Goal: Communication & Community: Share content

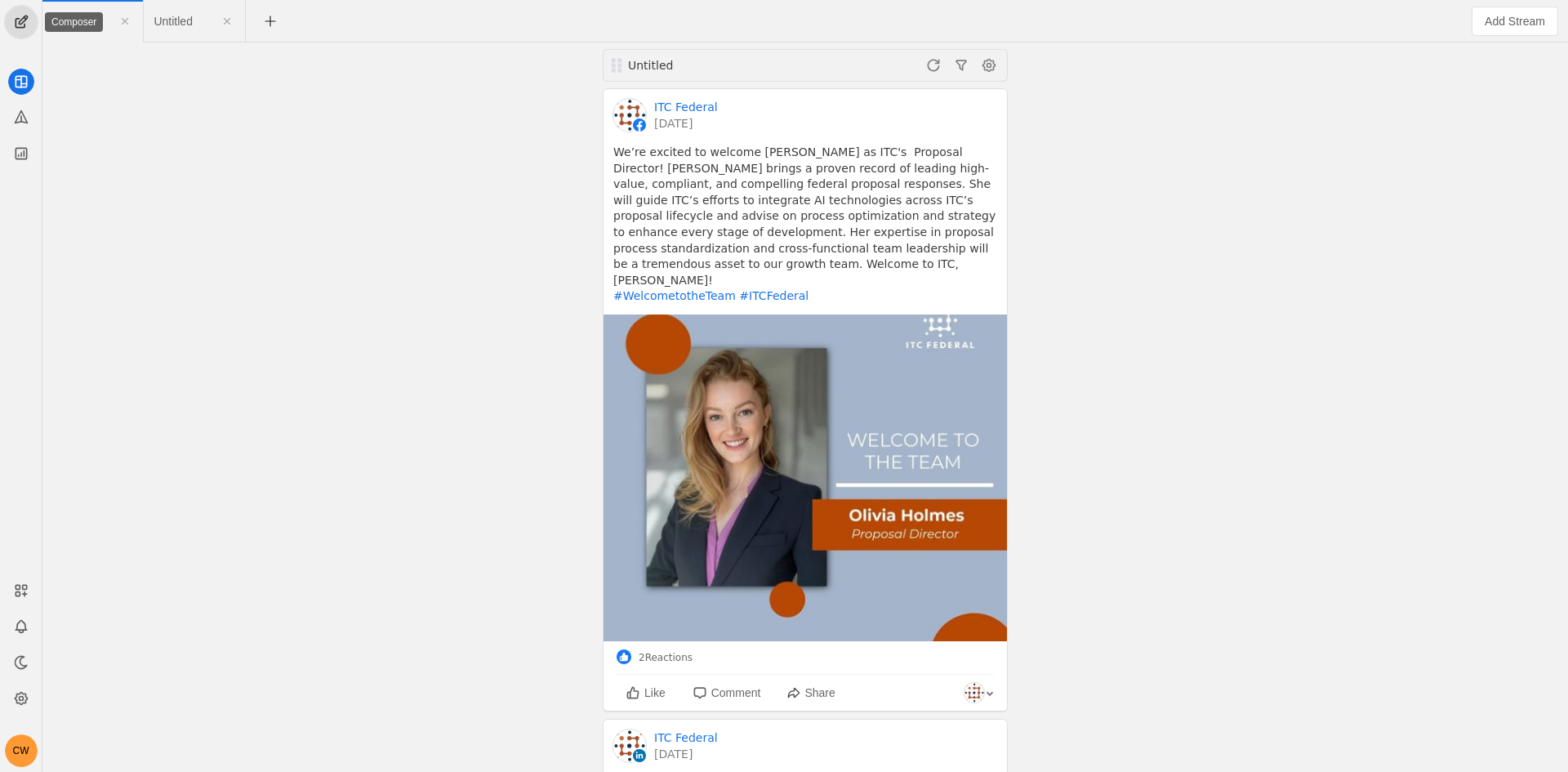
click at [27, 20] on span "undefined" at bounding box center [21, 22] width 33 height 33
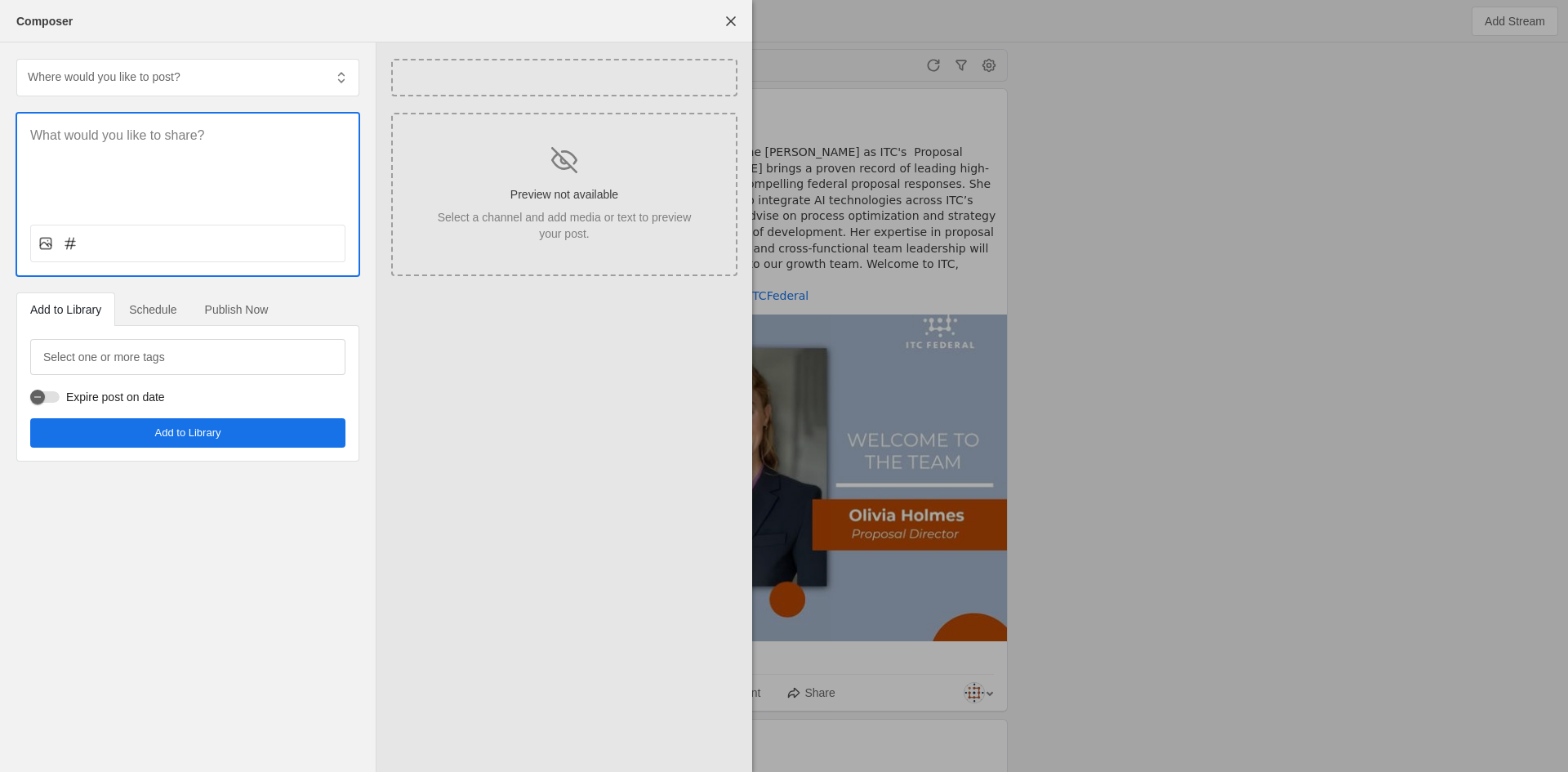
click at [230, 142] on p at bounding box center [187, 136] width 315 height 19
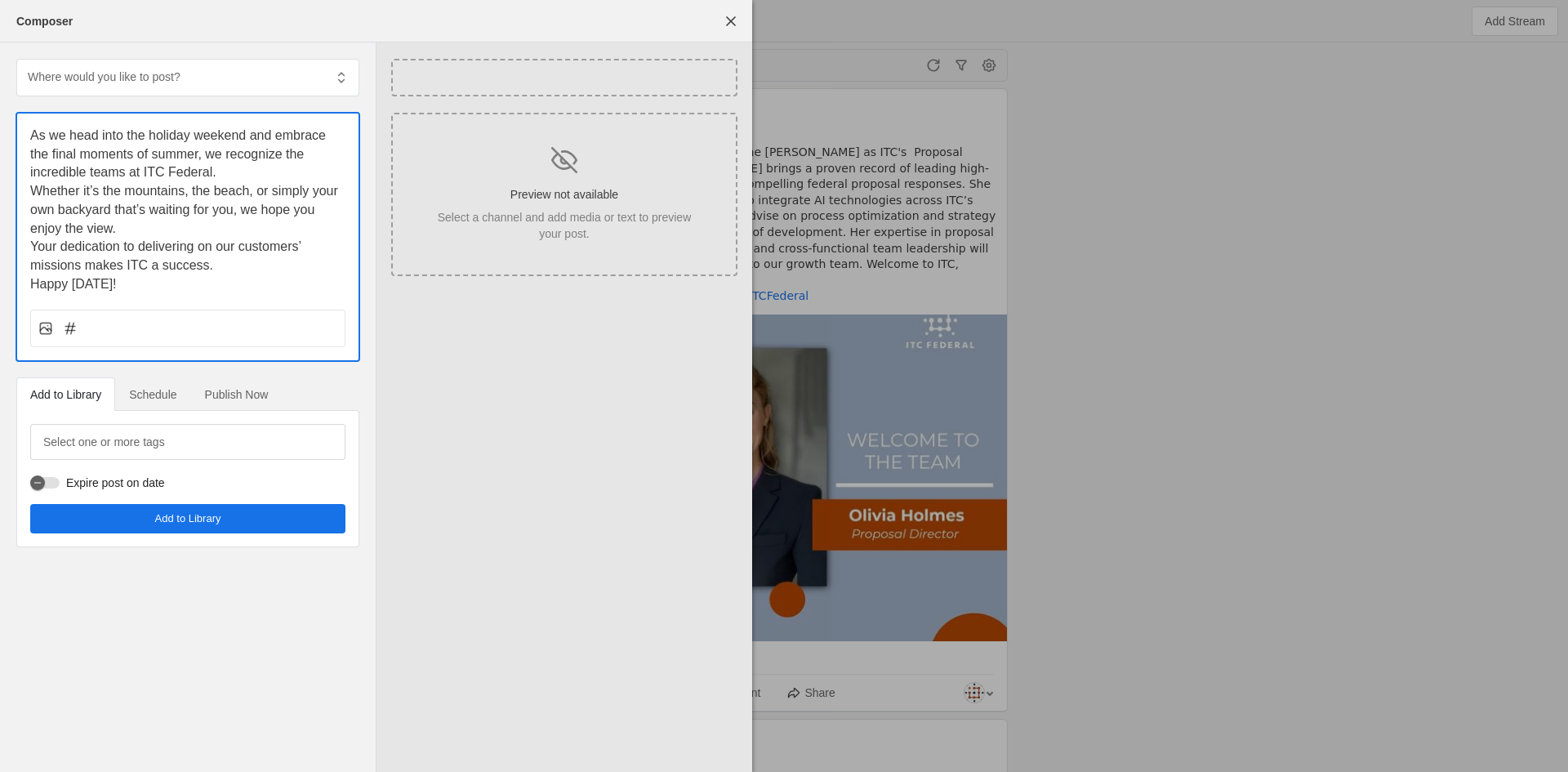
drag, startPoint x: 256, startPoint y: 158, endPoint x: 262, endPoint y: 169, distance: 12.5
click at [257, 160] on span "As we head into the holiday weekend and embrace the final moments of summer, we…" at bounding box center [180, 153] width 299 height 50
click at [264, 172] on p "As we head into the holiday weekend and embrace the final moments of summer, we…" at bounding box center [187, 154] width 315 height 56
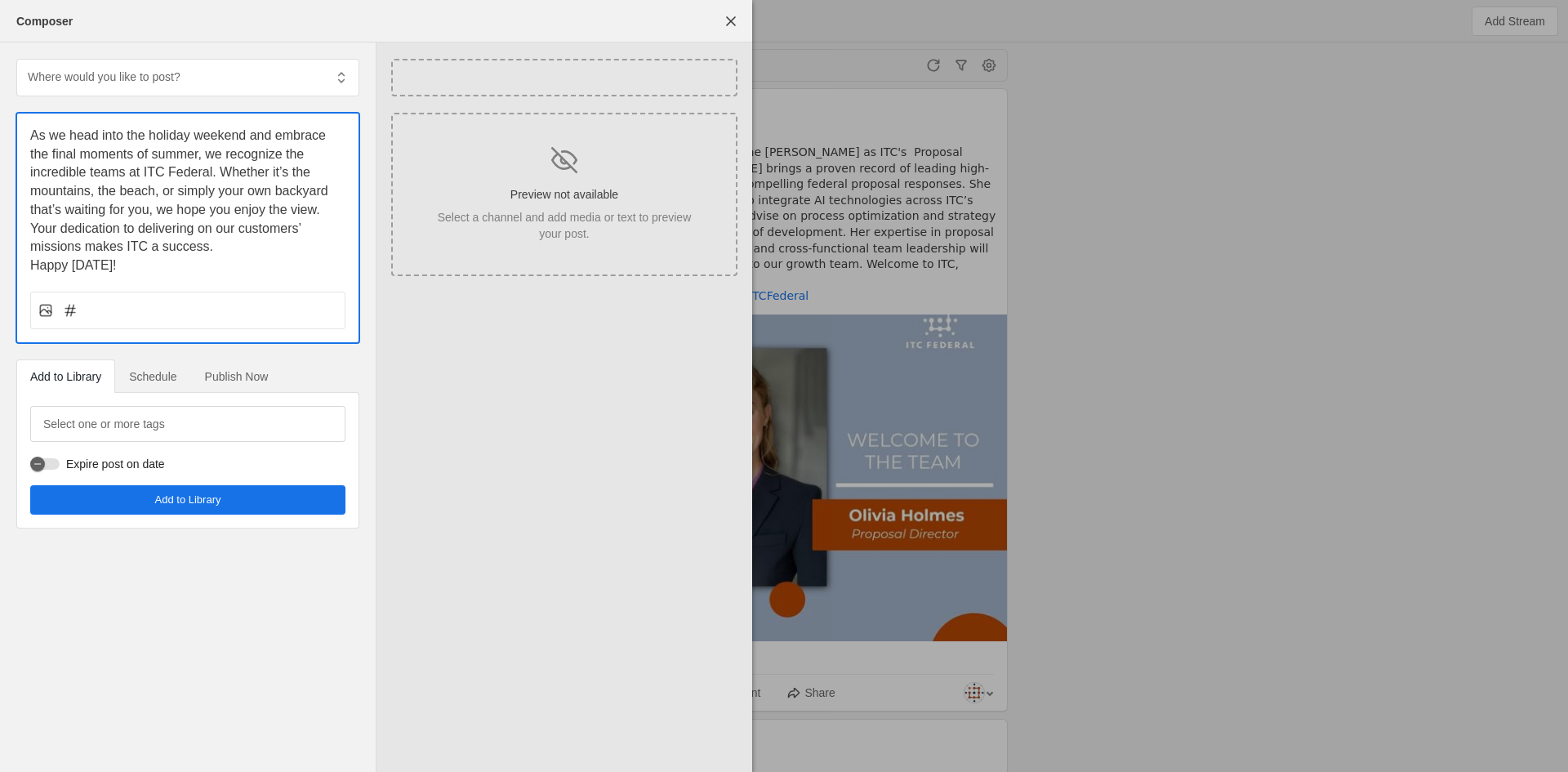
click at [222, 252] on p "Your dedication to delivering on our customers’ missions makes ITC a success." at bounding box center [187, 238] width 315 height 37
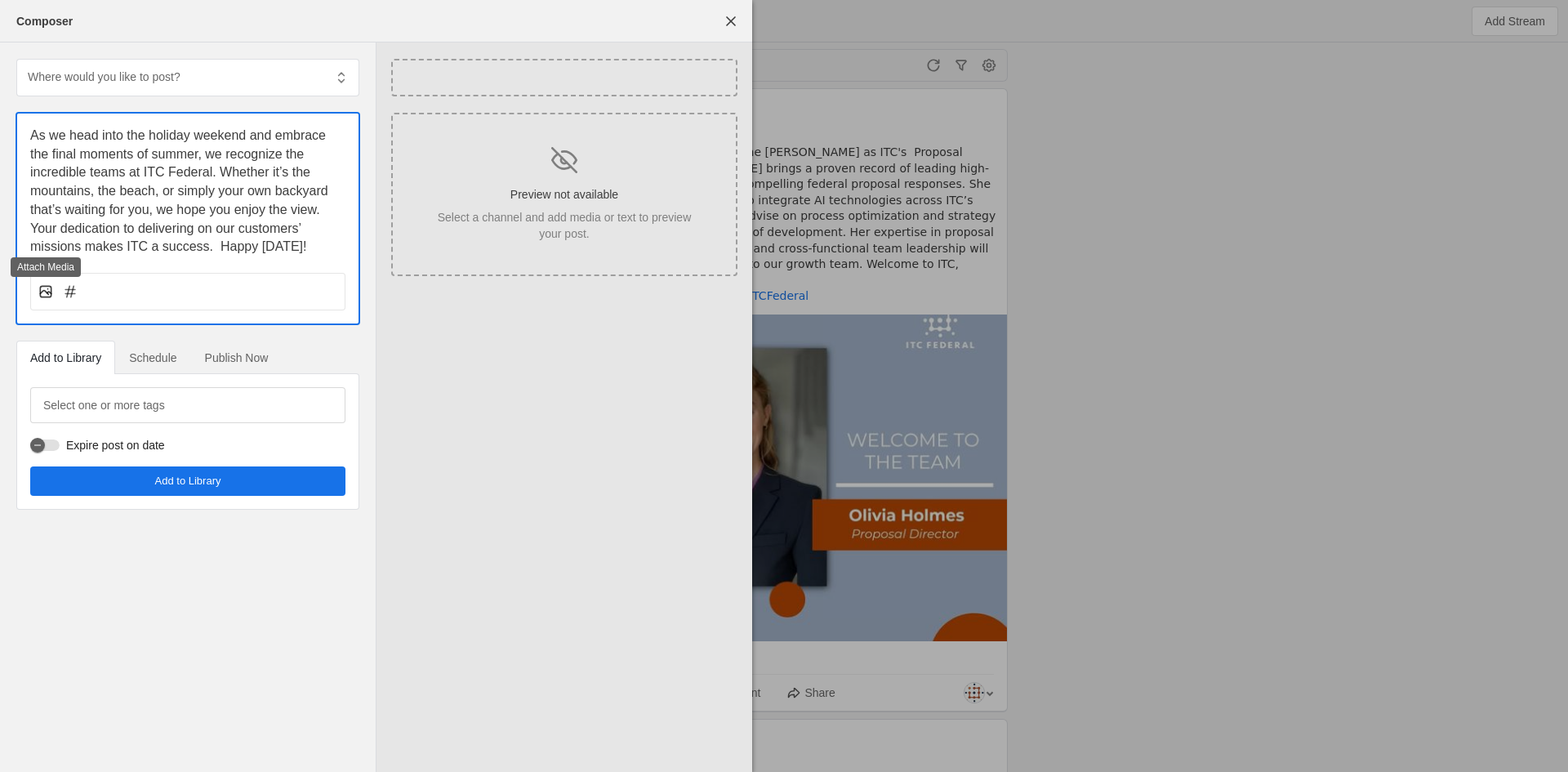
click at [48, 288] on icon at bounding box center [46, 292] width 16 height 16
click at [0, 0] on input "file" at bounding box center [0, 0] width 0 height 0
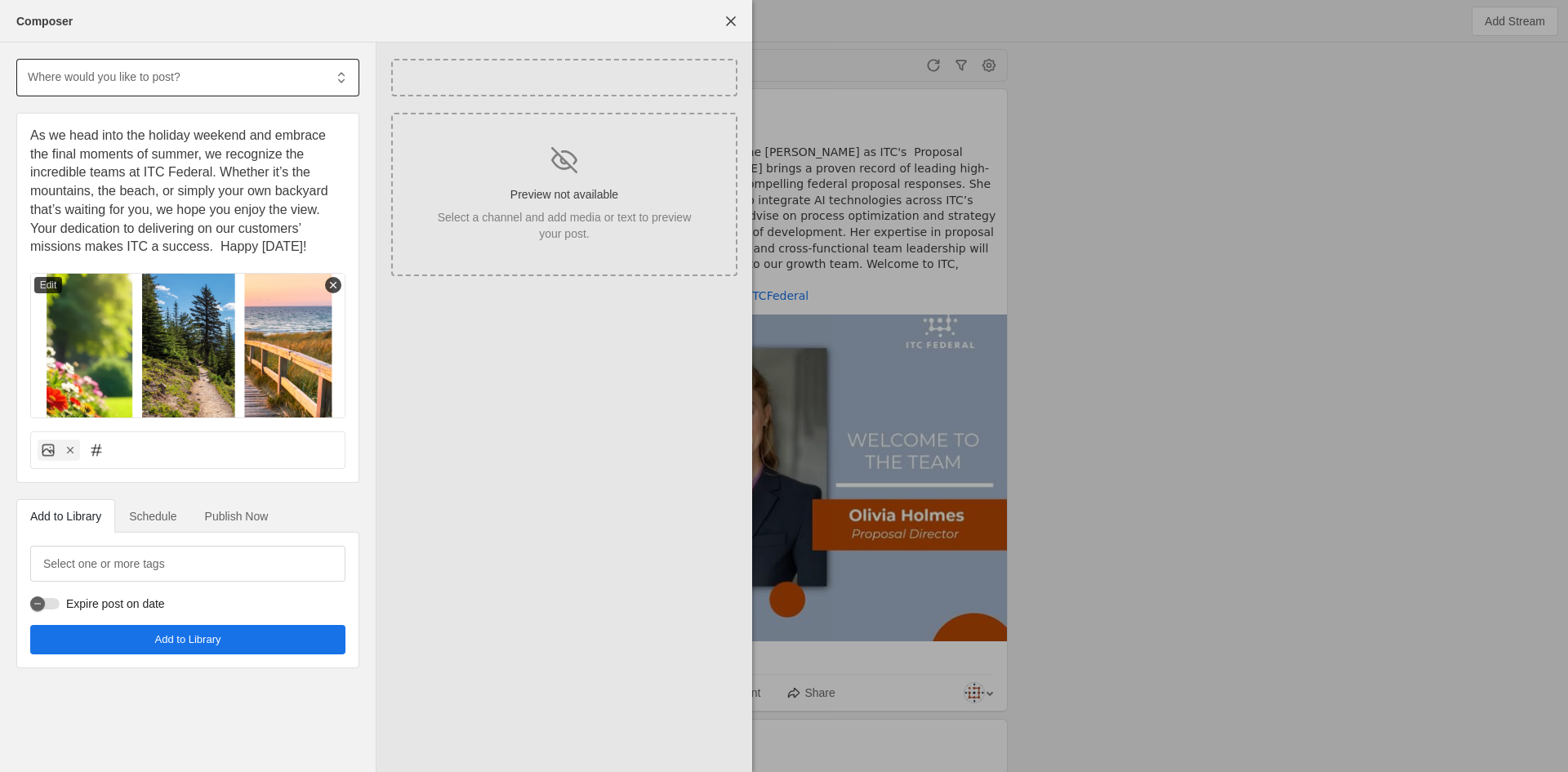
click at [126, 83] on input "text" at bounding box center [175, 76] width 298 height 19
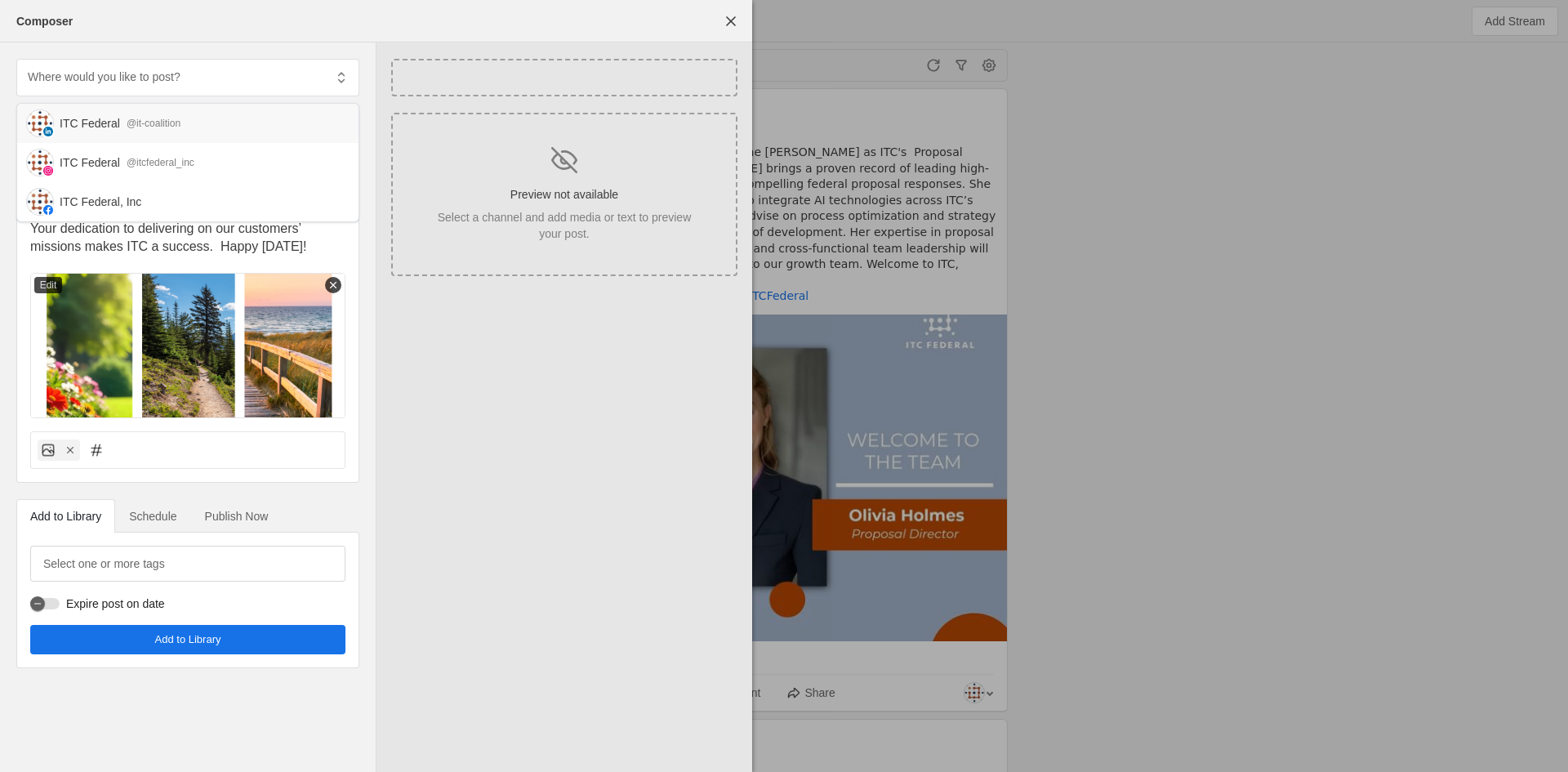
click at [107, 119] on div "ITC Federal" at bounding box center [89, 123] width 60 height 16
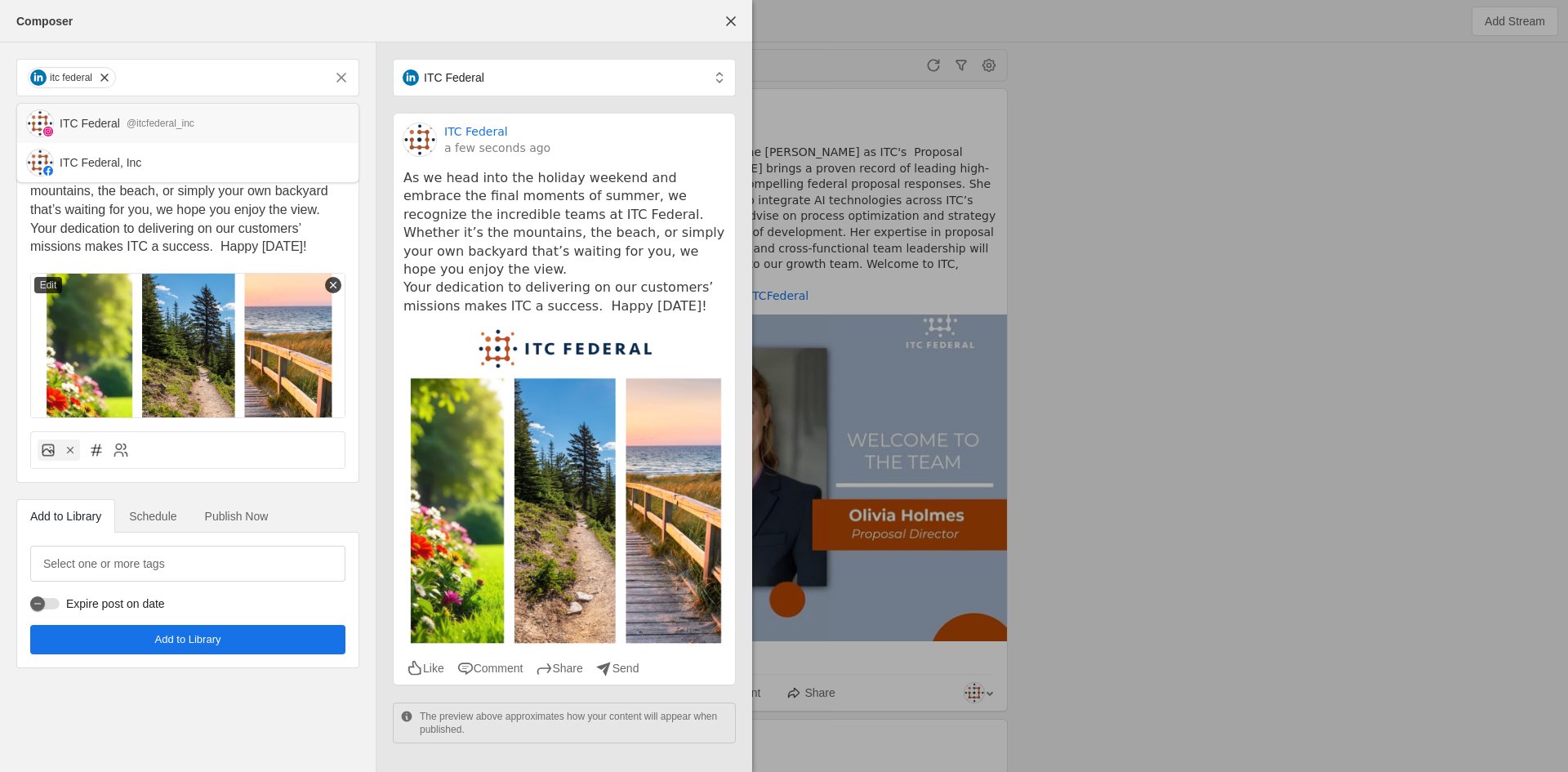
click at [132, 125] on div "@itcfederal_inc" at bounding box center [161, 123] width 68 height 16
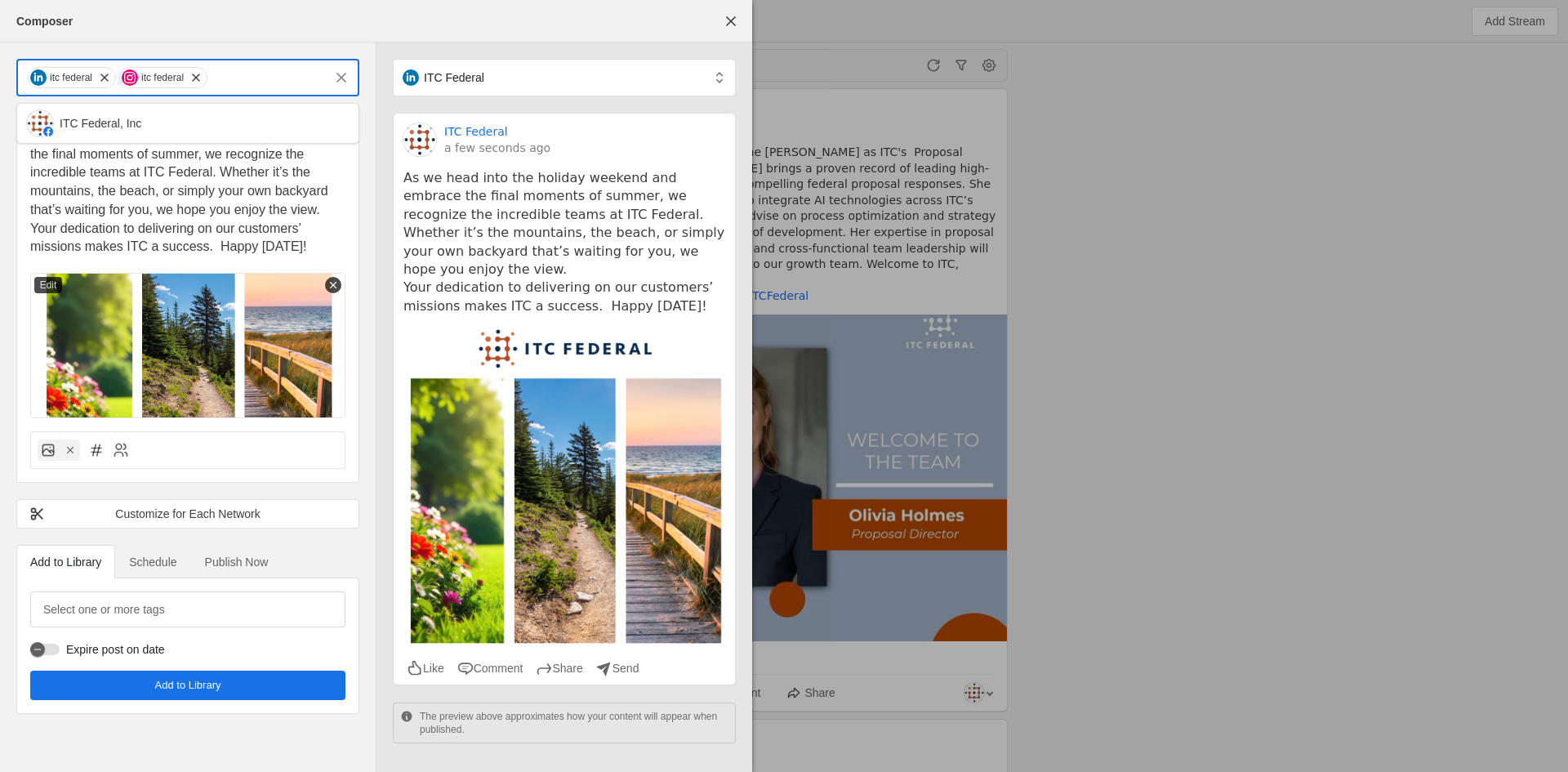
click at [245, 75] on input "text" at bounding box center [266, 77] width 114 height 19
click at [247, 76] on input "text" at bounding box center [266, 77] width 114 height 19
click at [189, 129] on div "ITC Federal, Inc" at bounding box center [202, 123] width 286 height 16
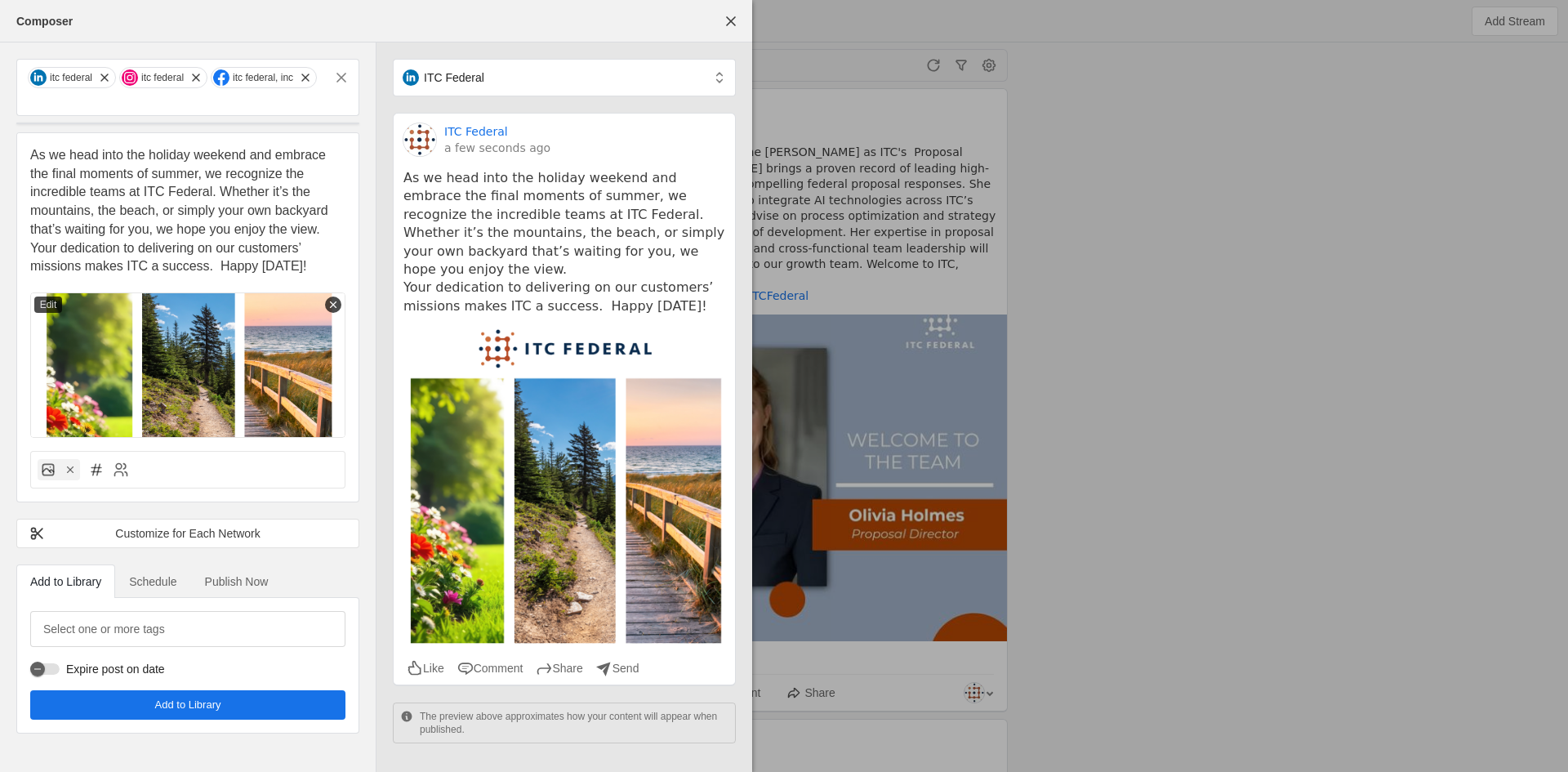
click at [222, 266] on span "Your dedication to delivering on our customers’ missions makes ITC a success. H…" at bounding box center [168, 257] width 277 height 33
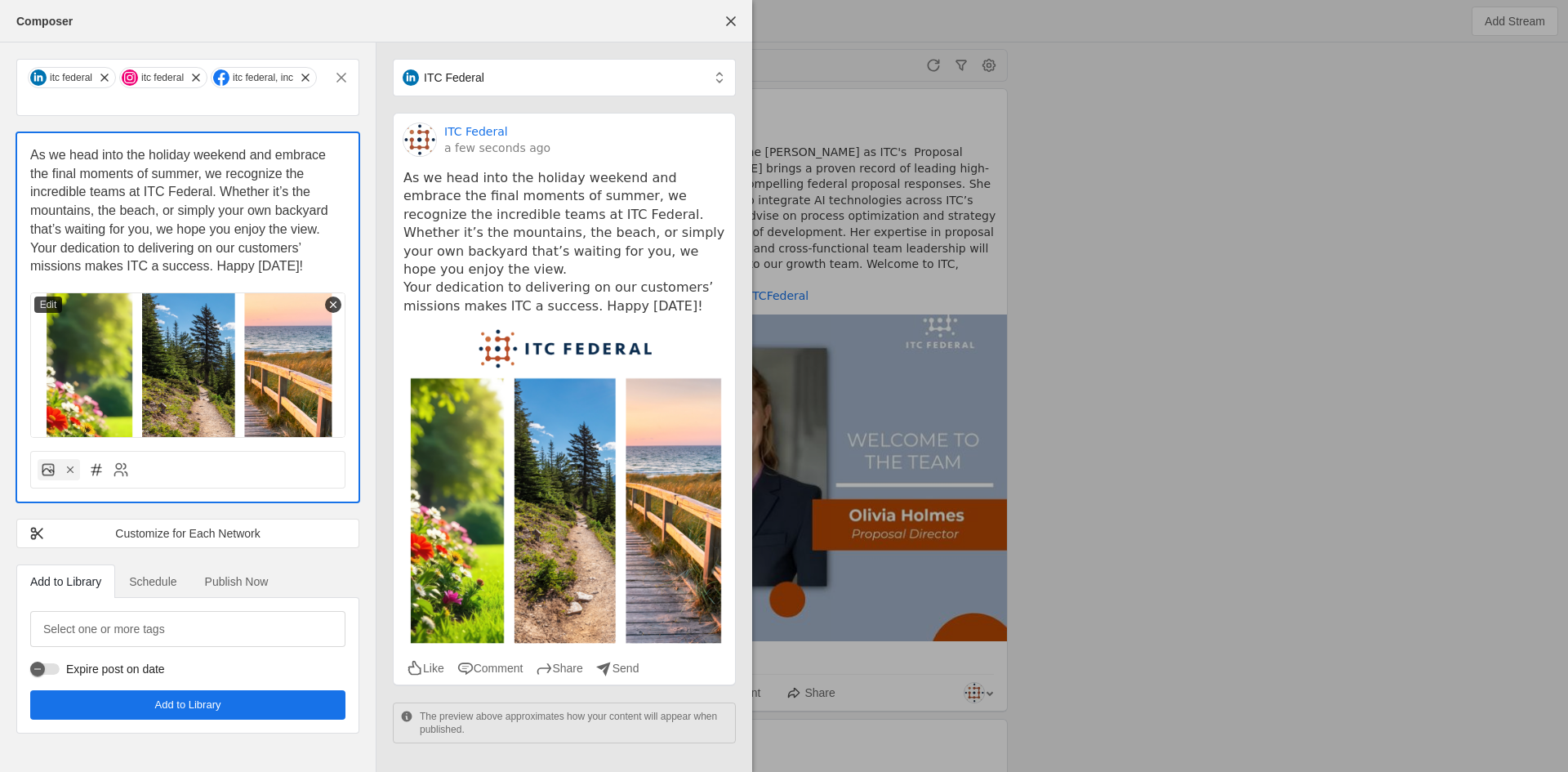
click at [235, 580] on span "Publish Now" at bounding box center [237, 581] width 64 height 12
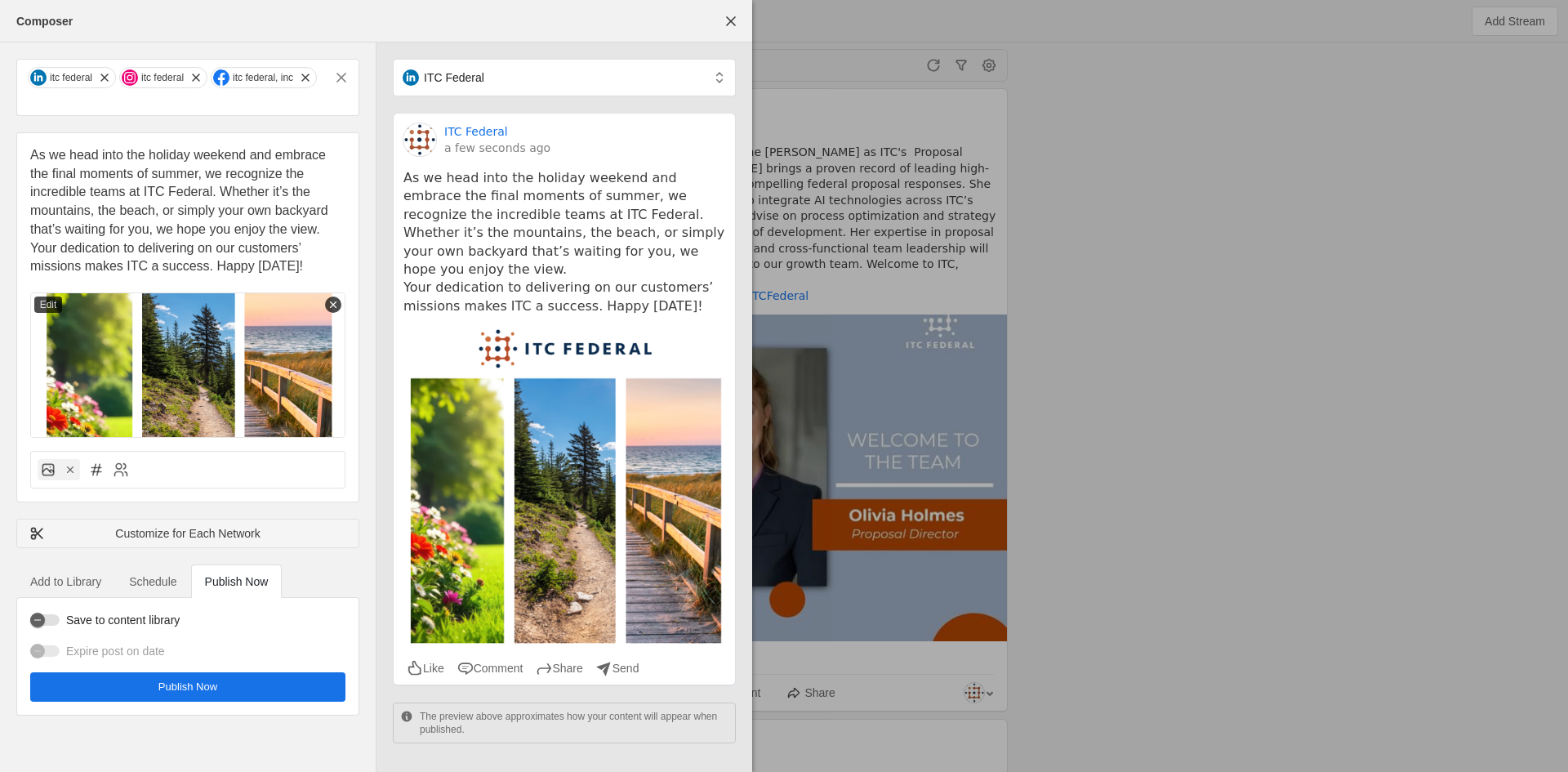
click at [230, 540] on div "Customize for Each Network" at bounding box center [187, 533] width 317 height 16
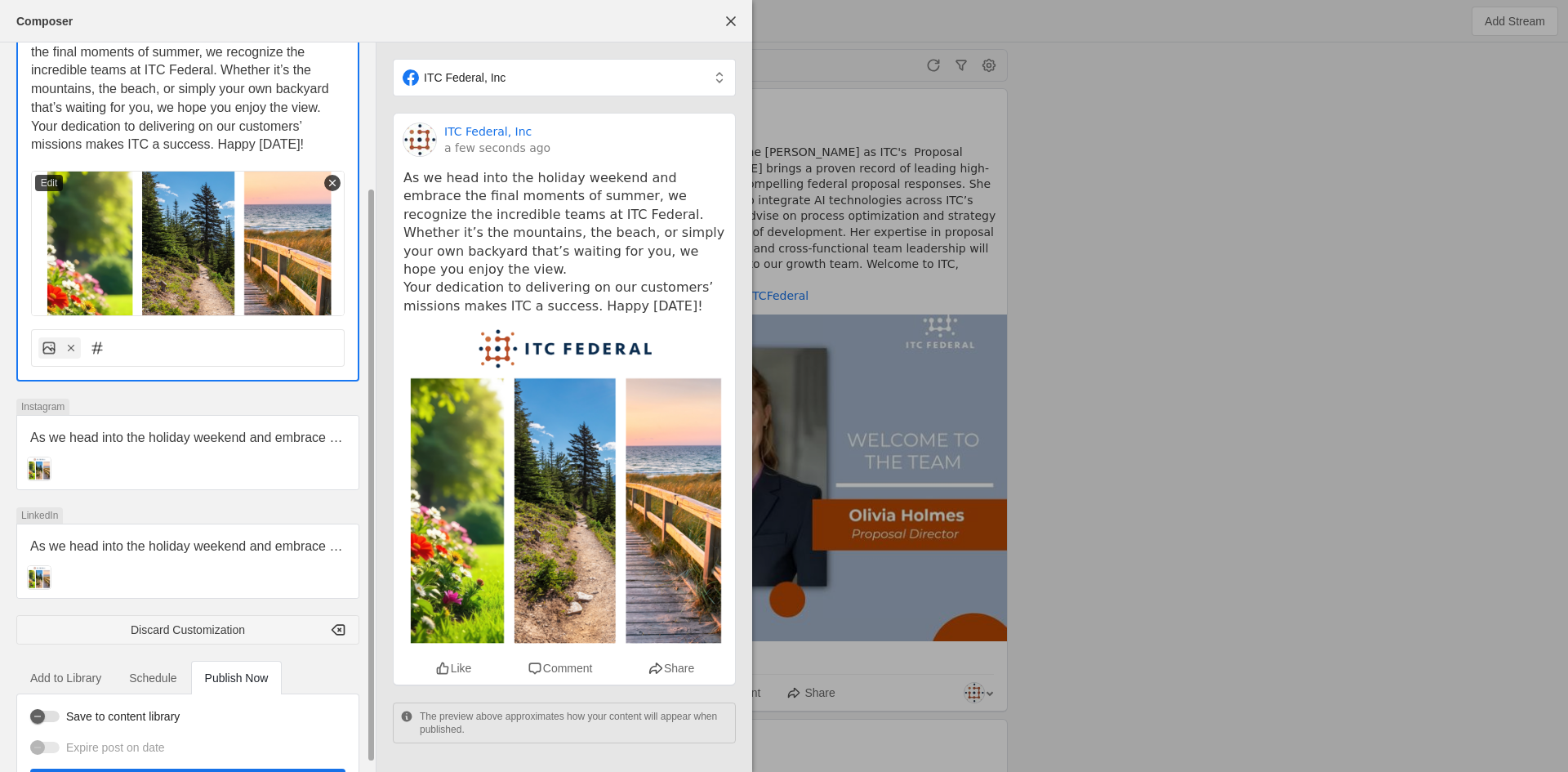
scroll to position [193, 0]
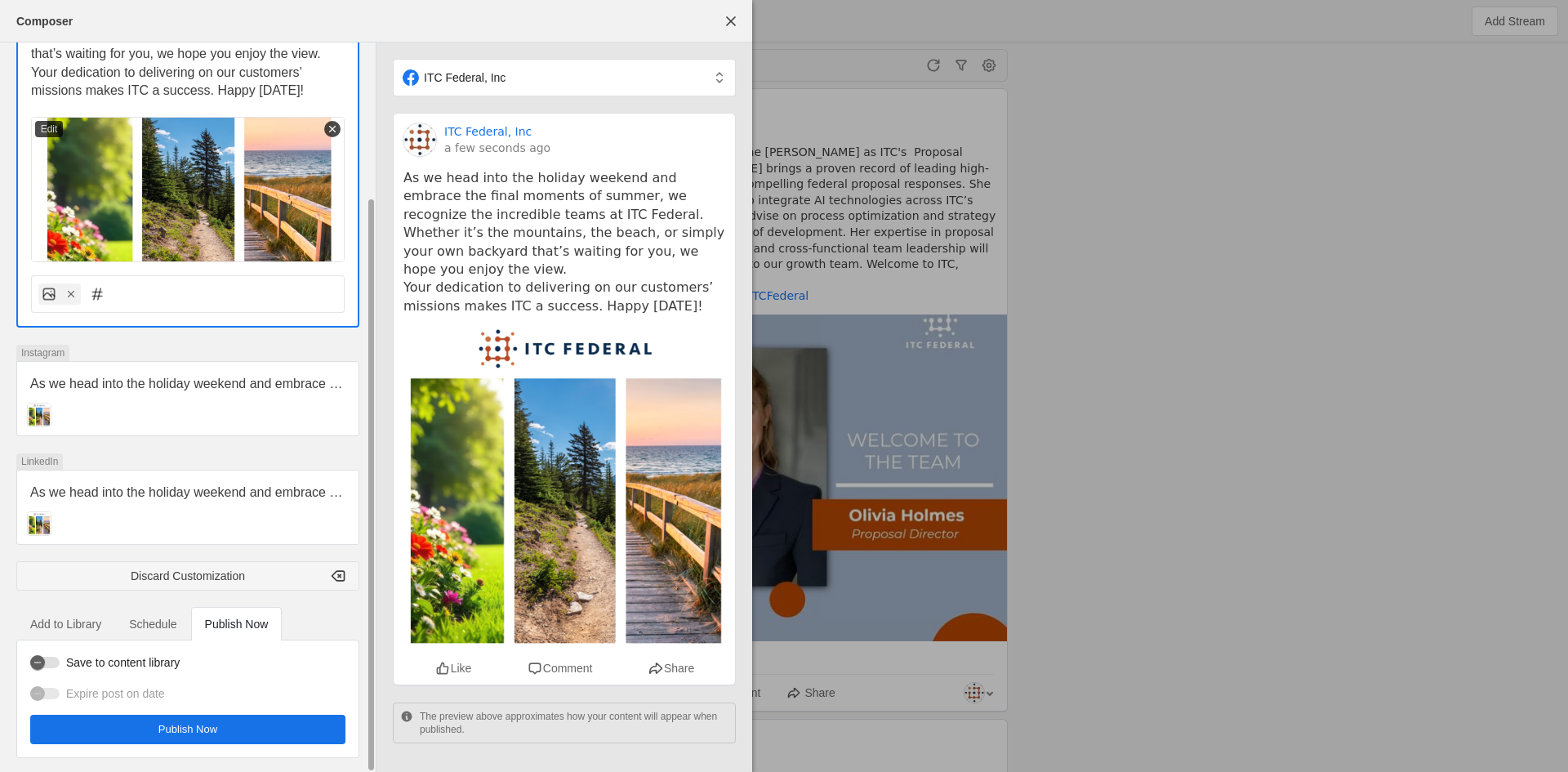
click at [175, 626] on span "Schedule" at bounding box center [152, 624] width 47 height 12
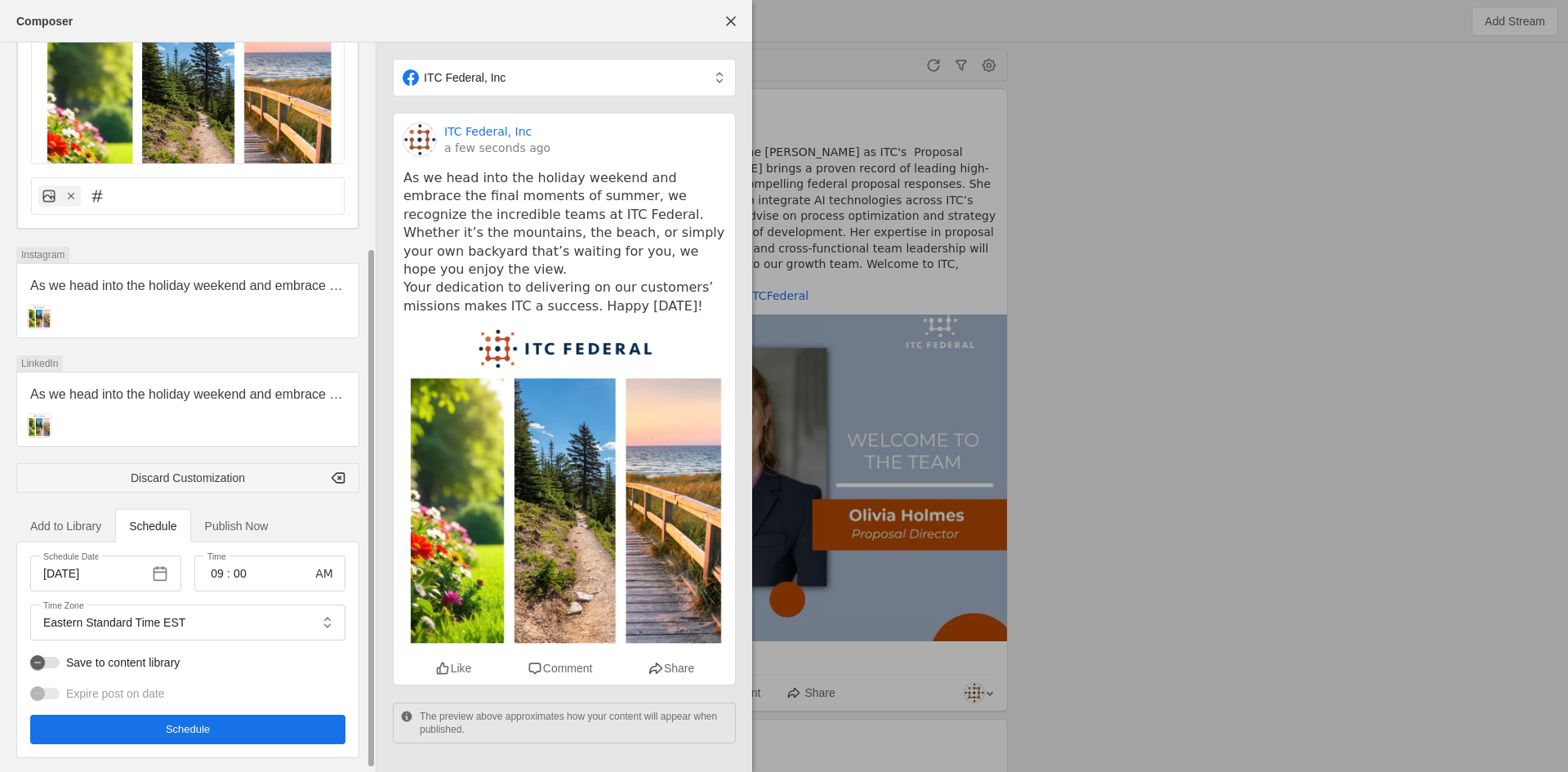
click at [89, 527] on span "Add to Library" at bounding box center [66, 526] width 71 height 12
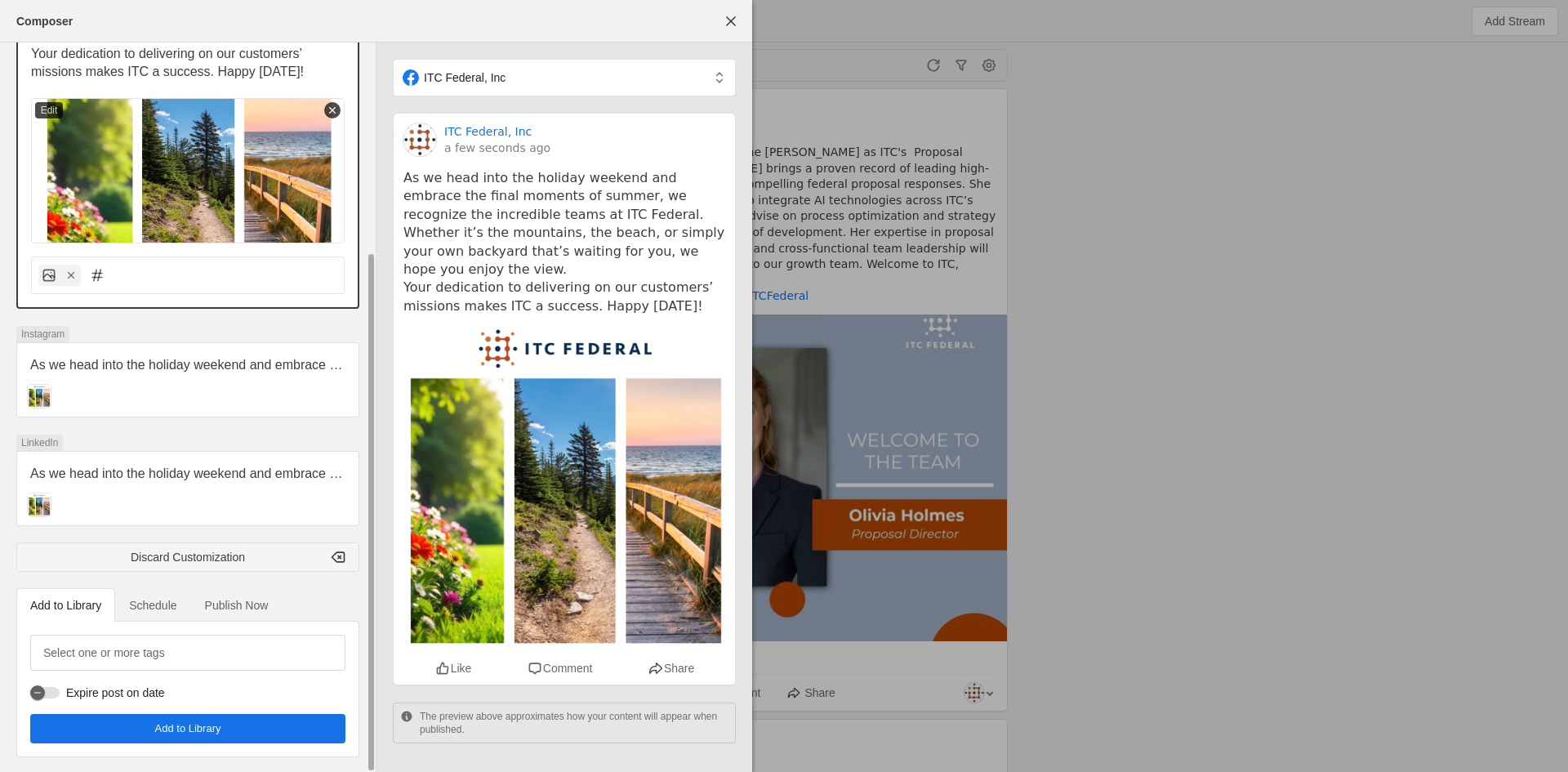
click at [341, 110] on img at bounding box center [188, 170] width 314 height 145
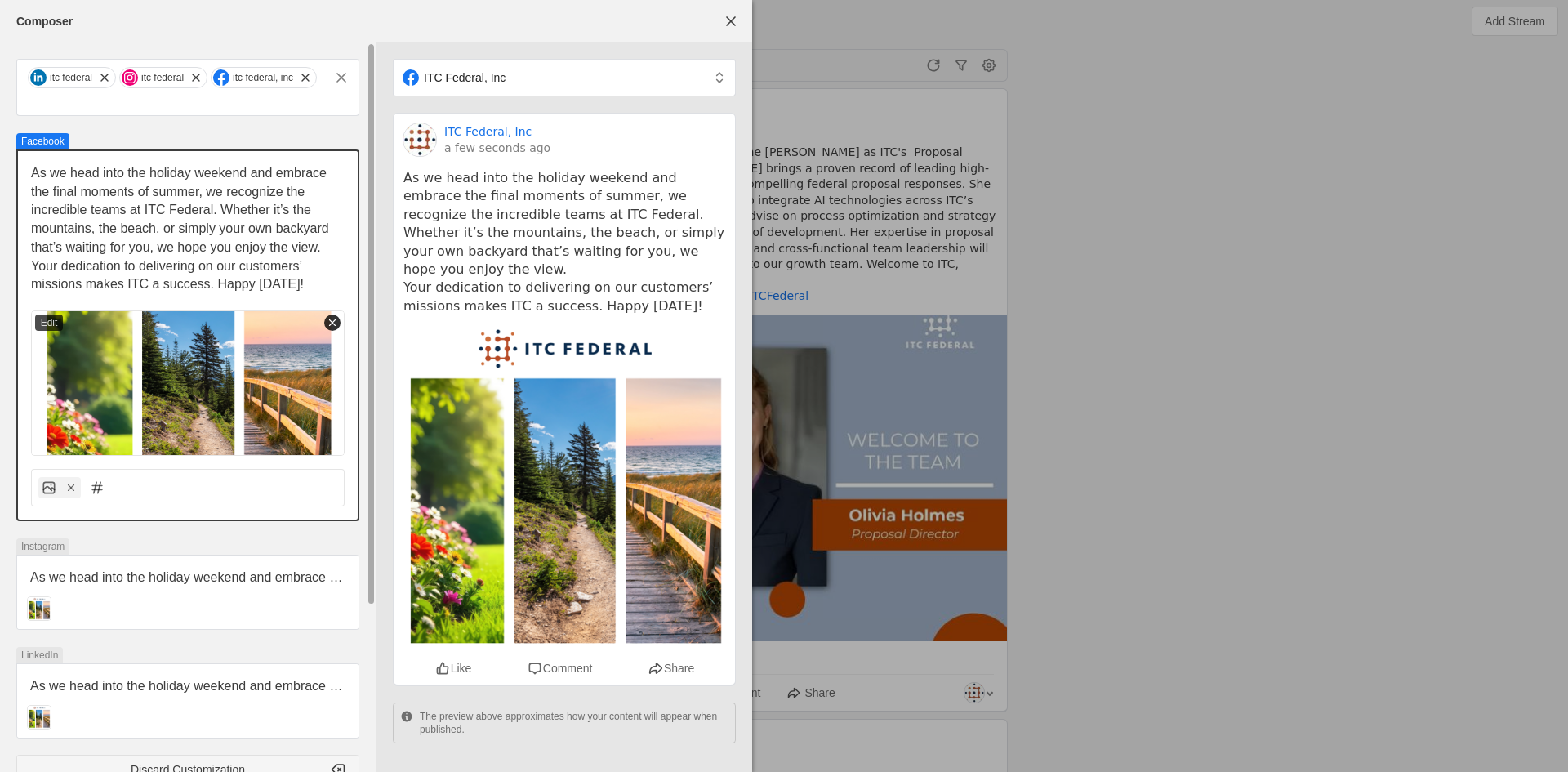
click at [333, 318] on icon at bounding box center [332, 322] width 12 height 12
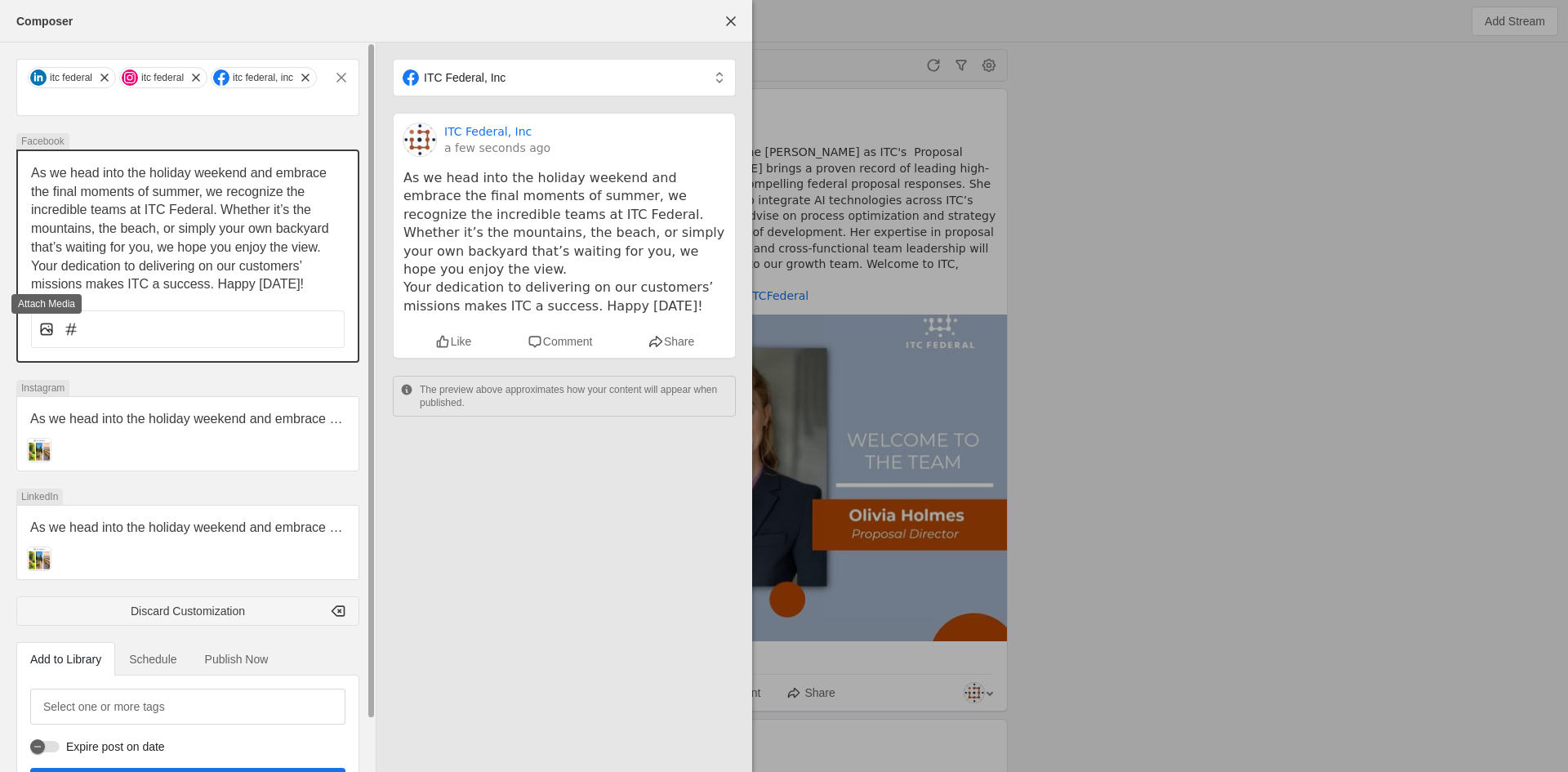
click at [46, 326] on icon at bounding box center [47, 329] width 16 height 16
click at [0, 0] on input "file" at bounding box center [0, 0] width 0 height 0
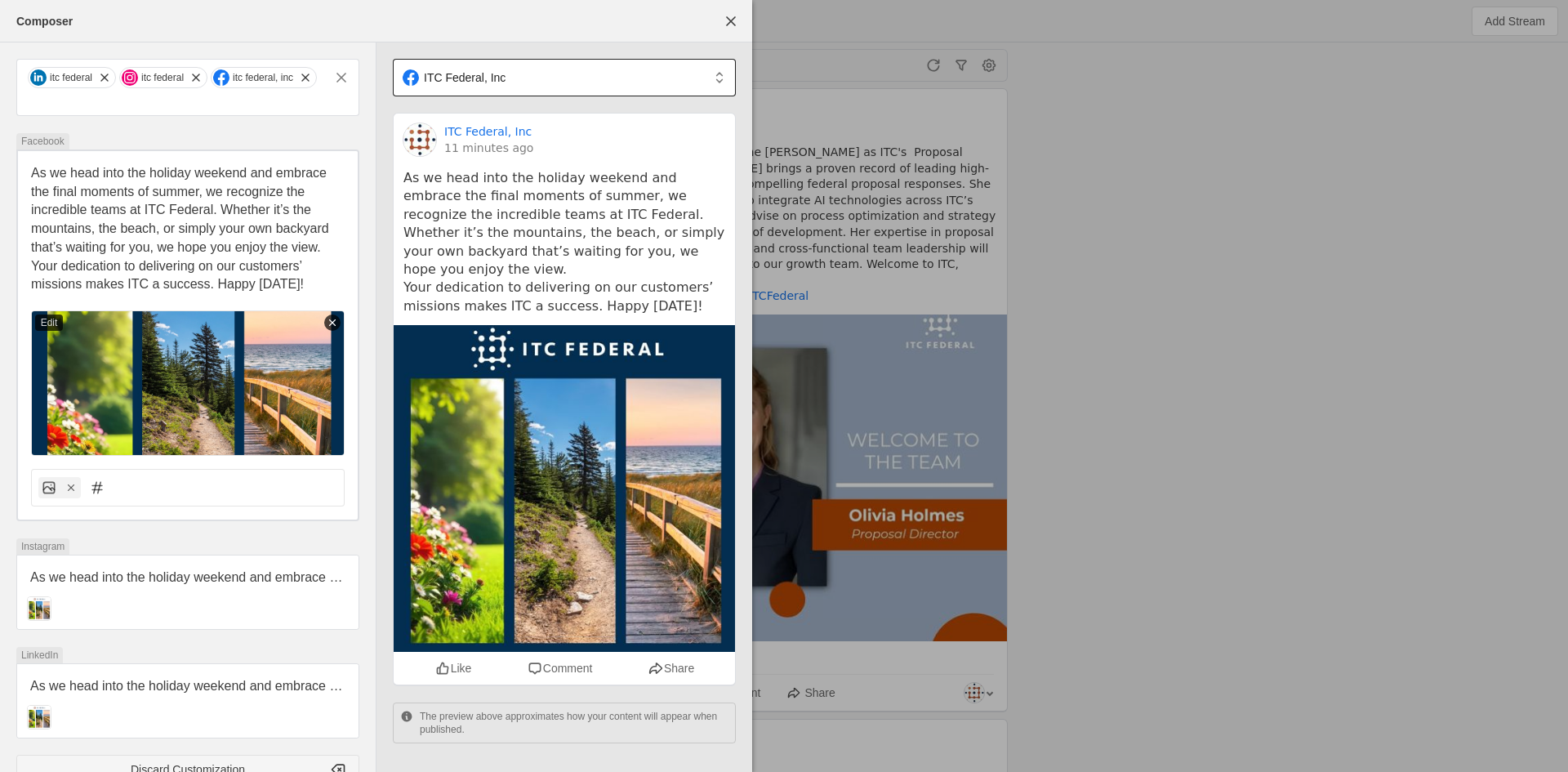
click at [571, 82] on mat-select-trigger "ITC Federal, Inc" at bounding box center [555, 78] width 306 height 16
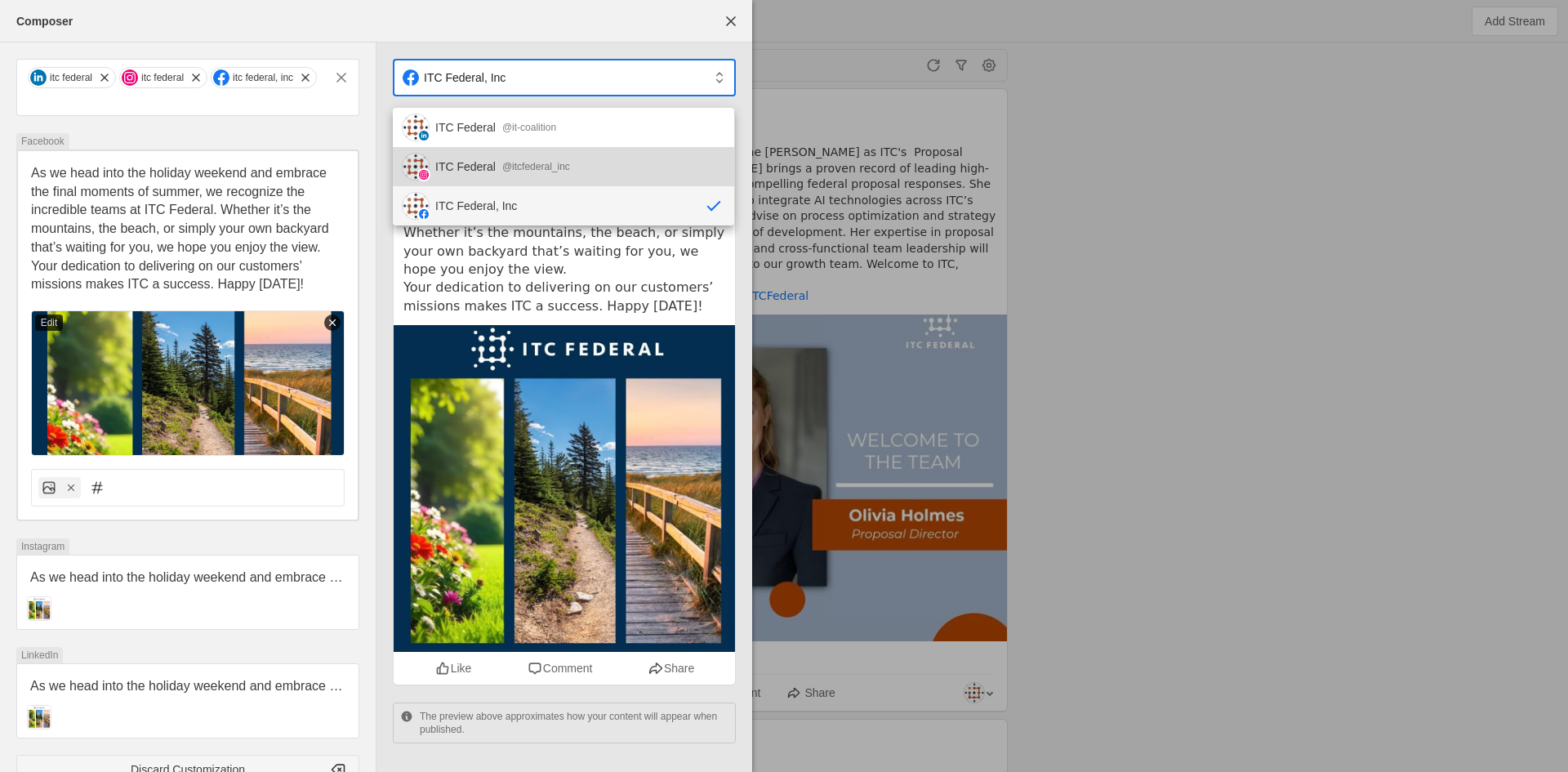
click at [504, 172] on div "@itcfederal_inc" at bounding box center [536, 167] width 68 height 16
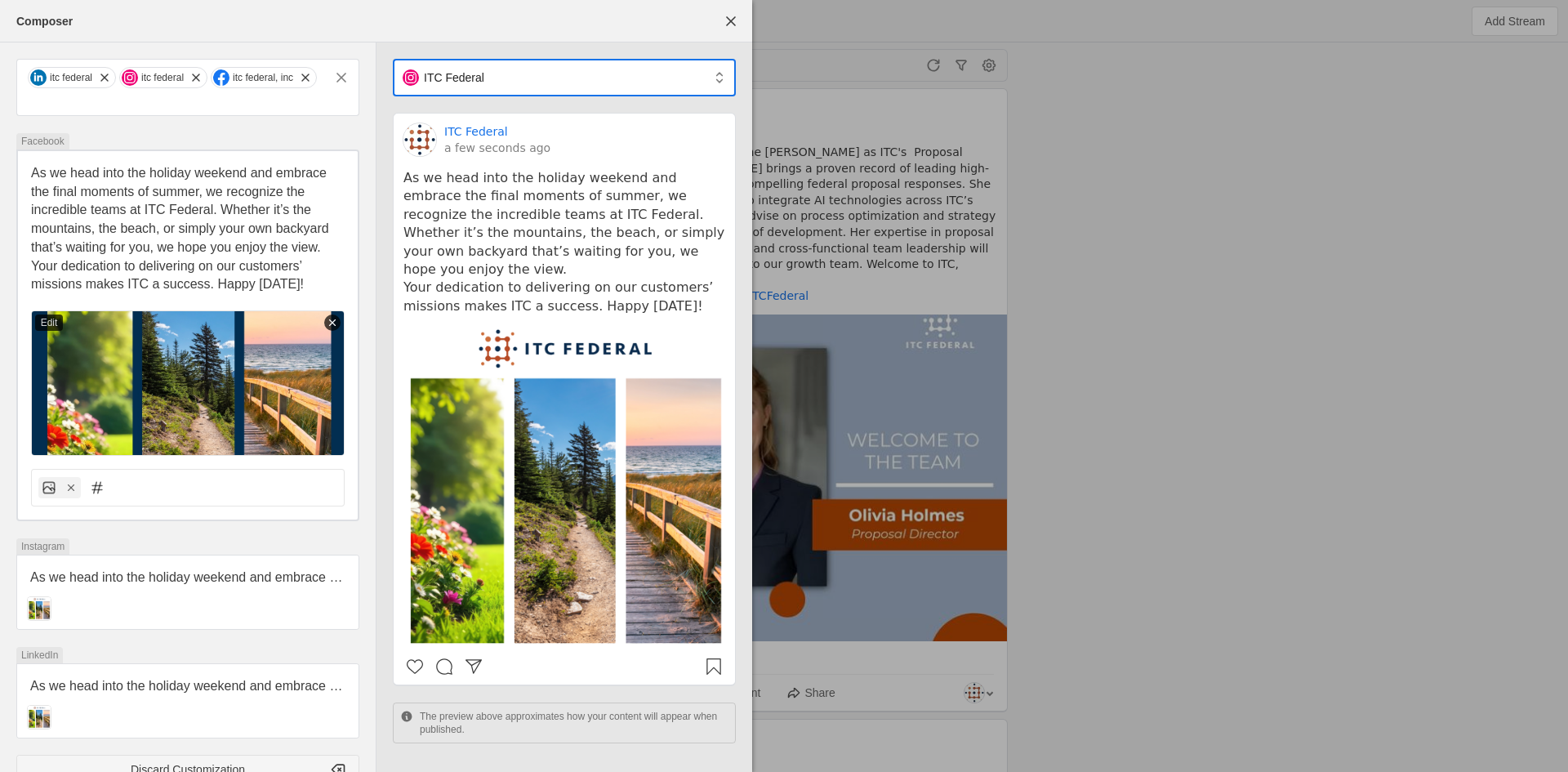
click at [554, 80] on mat-select-trigger "ITC Federal" at bounding box center [555, 78] width 306 height 16
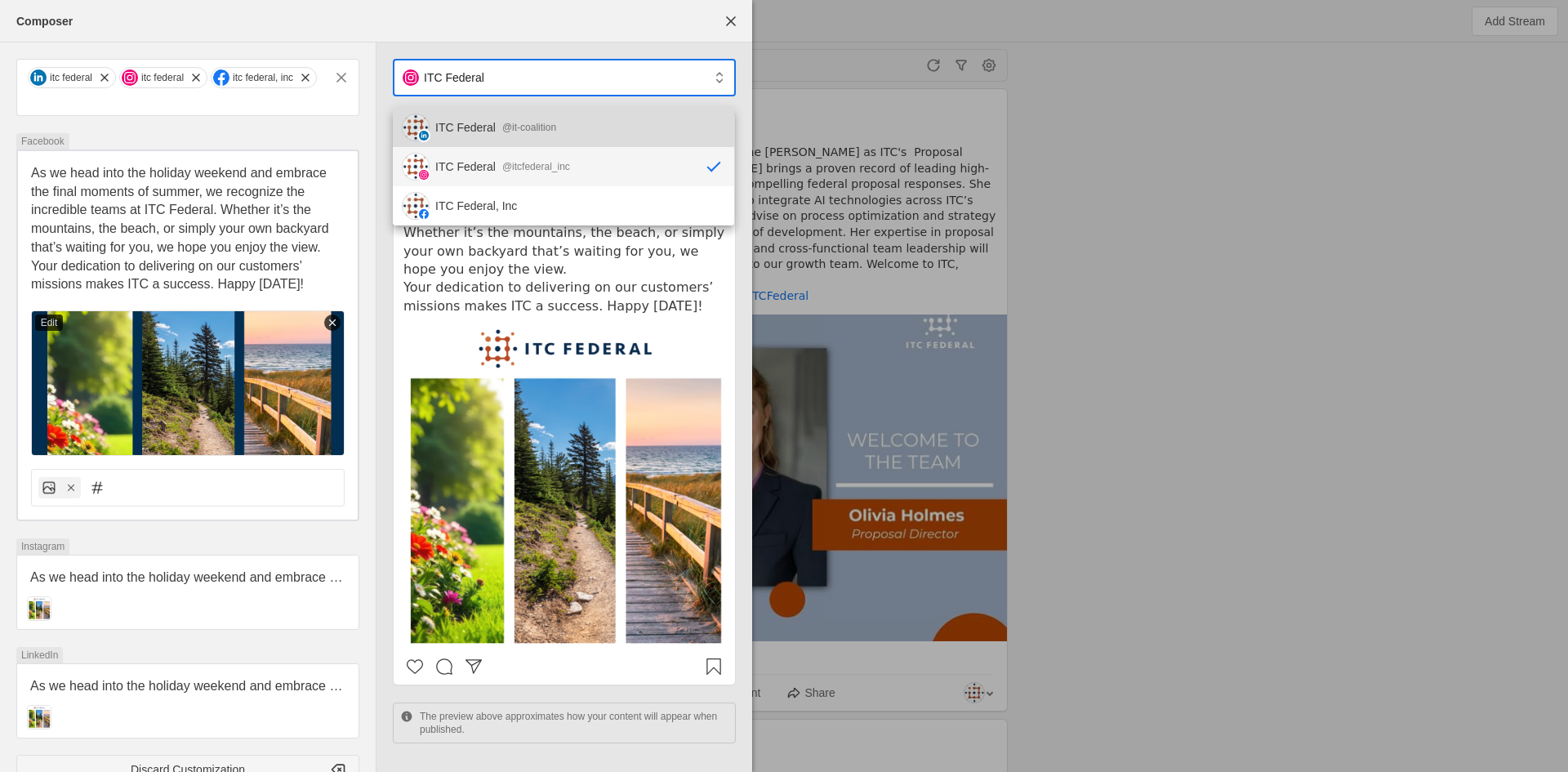
click at [539, 129] on div "@it-coalition" at bounding box center [528, 128] width 54 height 16
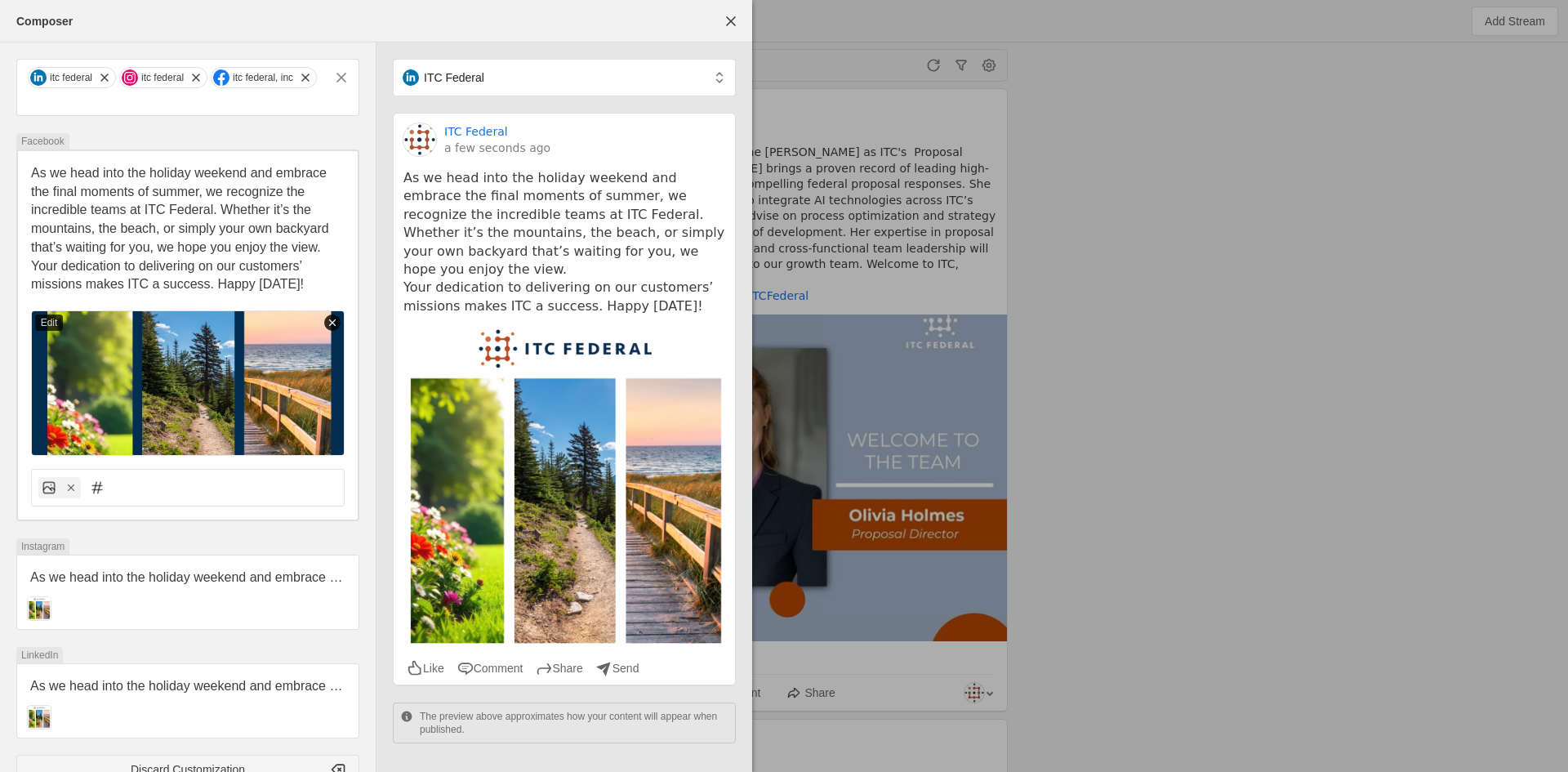
click at [332, 320] on icon at bounding box center [332, 322] width 12 height 12
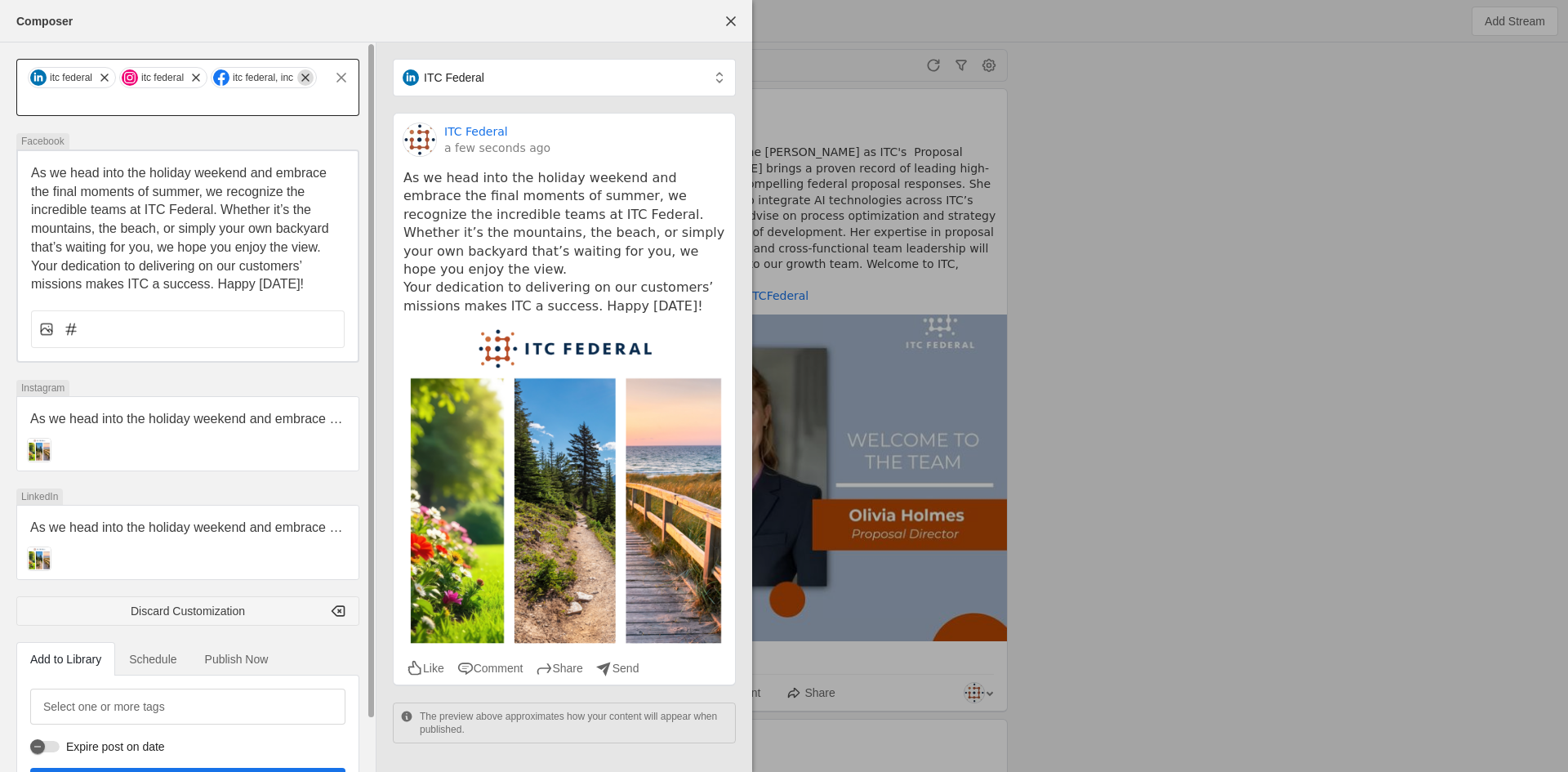
click at [308, 77] on span "undefined" at bounding box center [306, 78] width 16 height 16
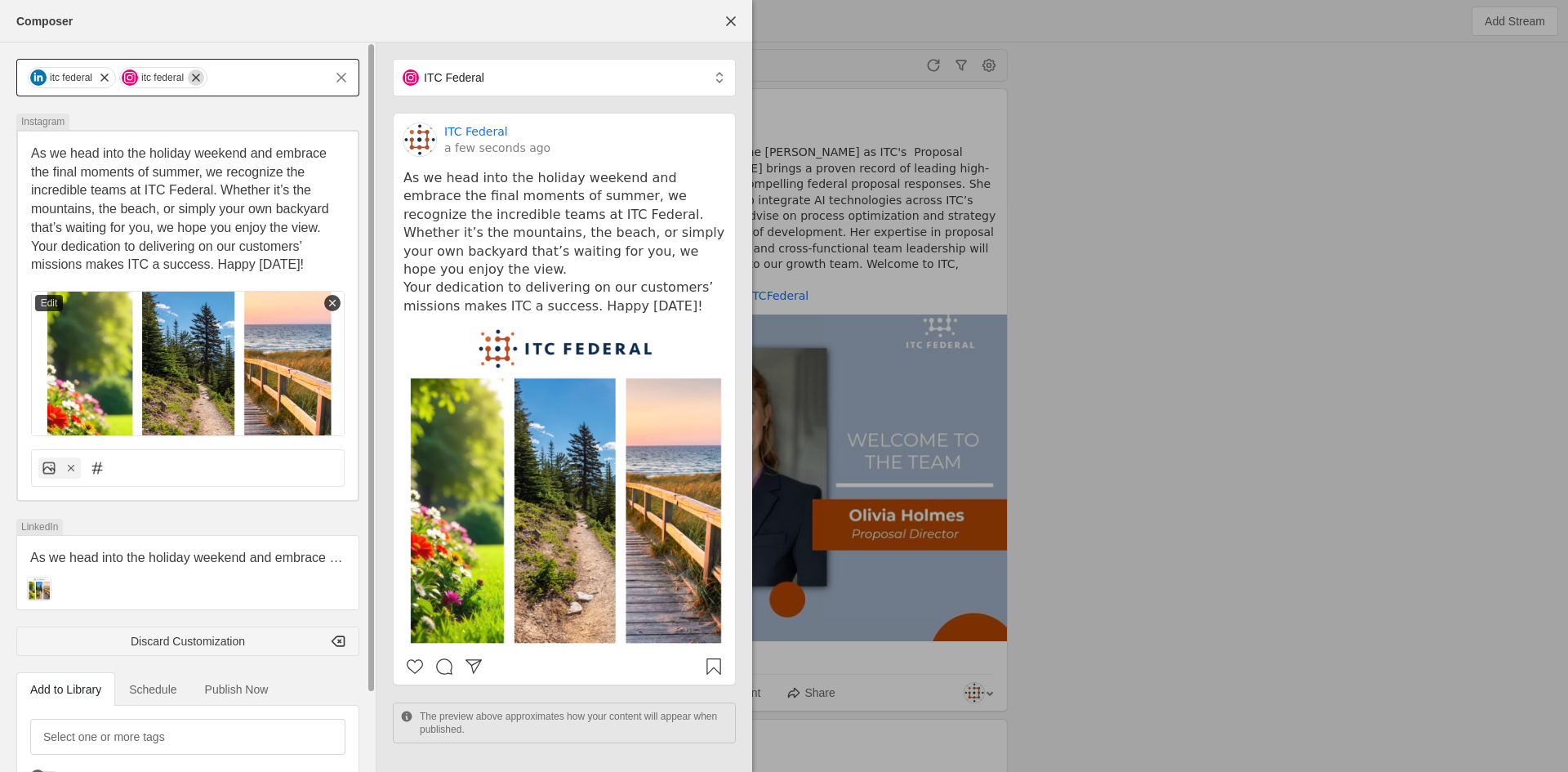
click at [198, 76] on span "undefined" at bounding box center [196, 78] width 16 height 16
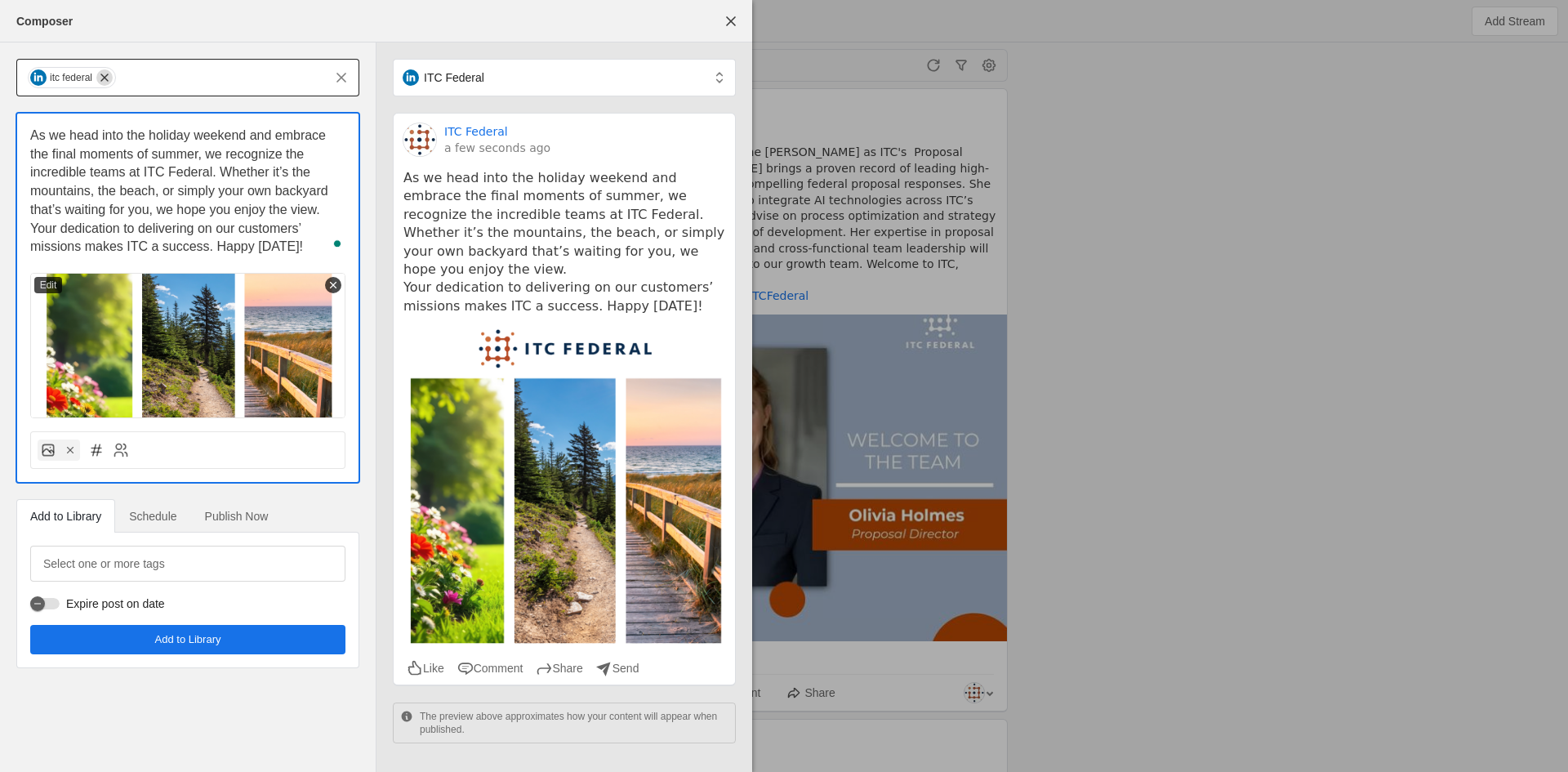
click at [105, 81] on span "undefined" at bounding box center [105, 78] width 16 height 16
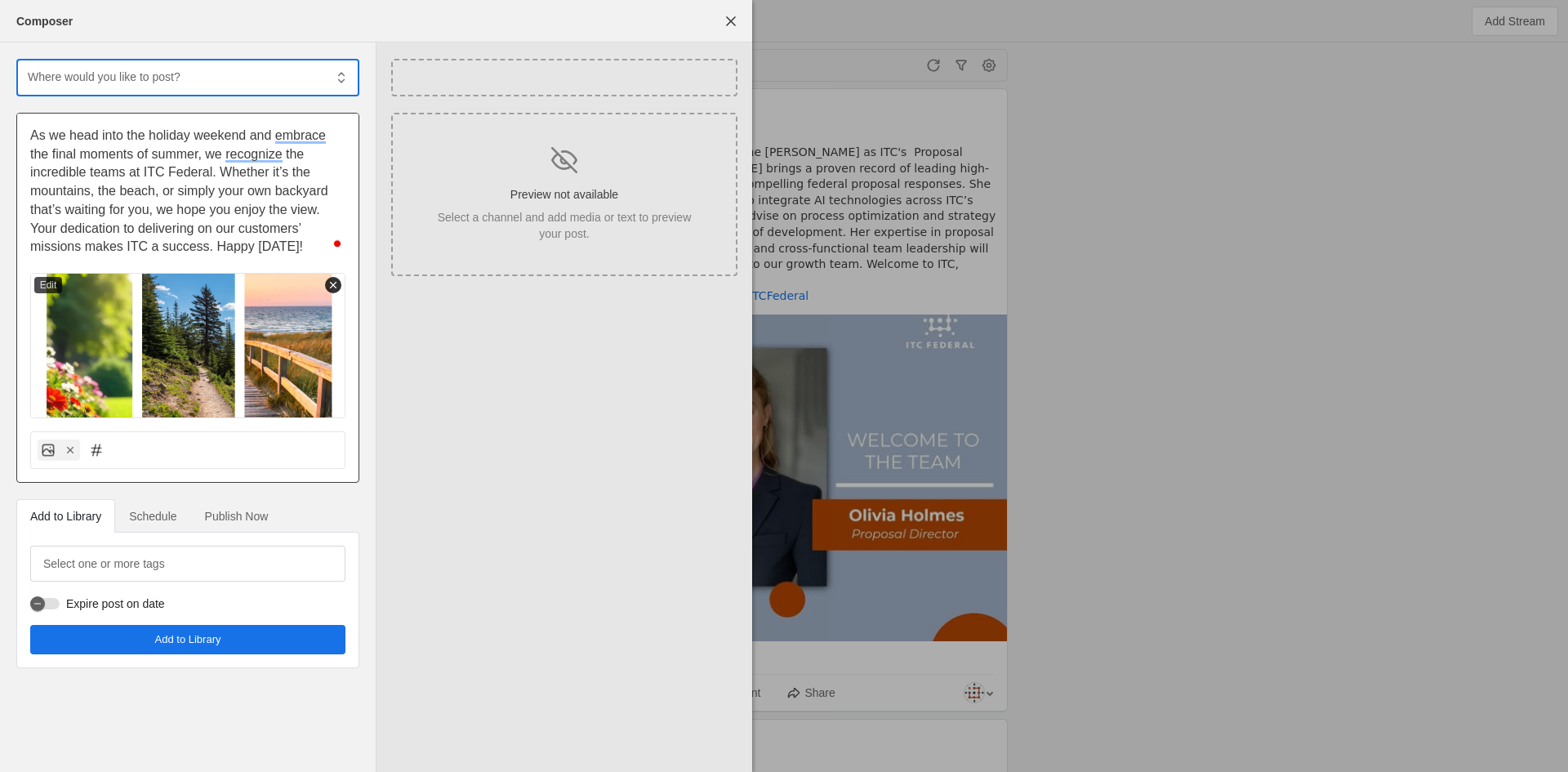
click at [336, 287] on icon at bounding box center [333, 285] width 12 height 12
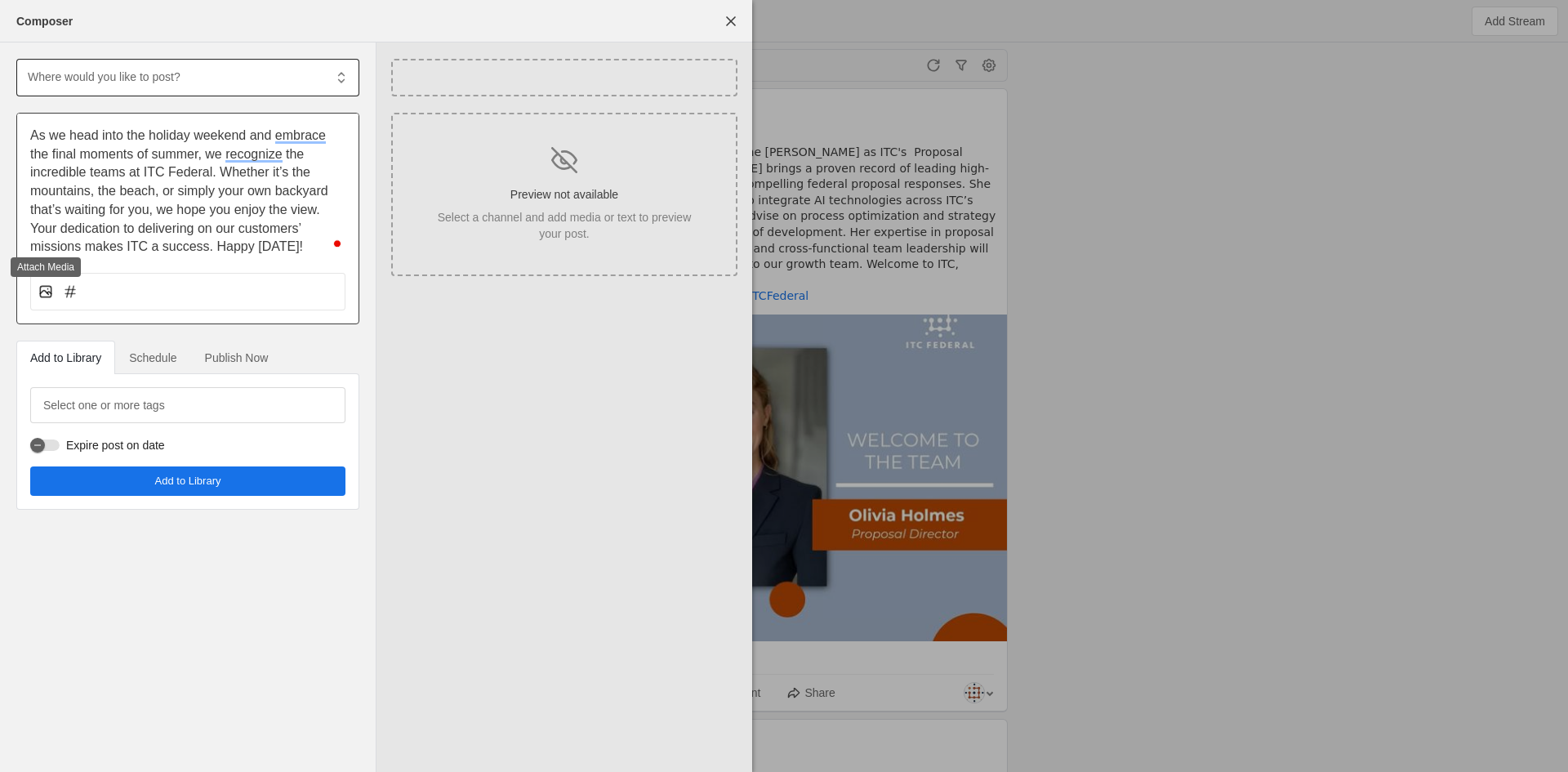
click at [45, 296] on icon at bounding box center [46, 292] width 16 height 16
click at [0, 0] on input "file" at bounding box center [0, 0] width 0 height 0
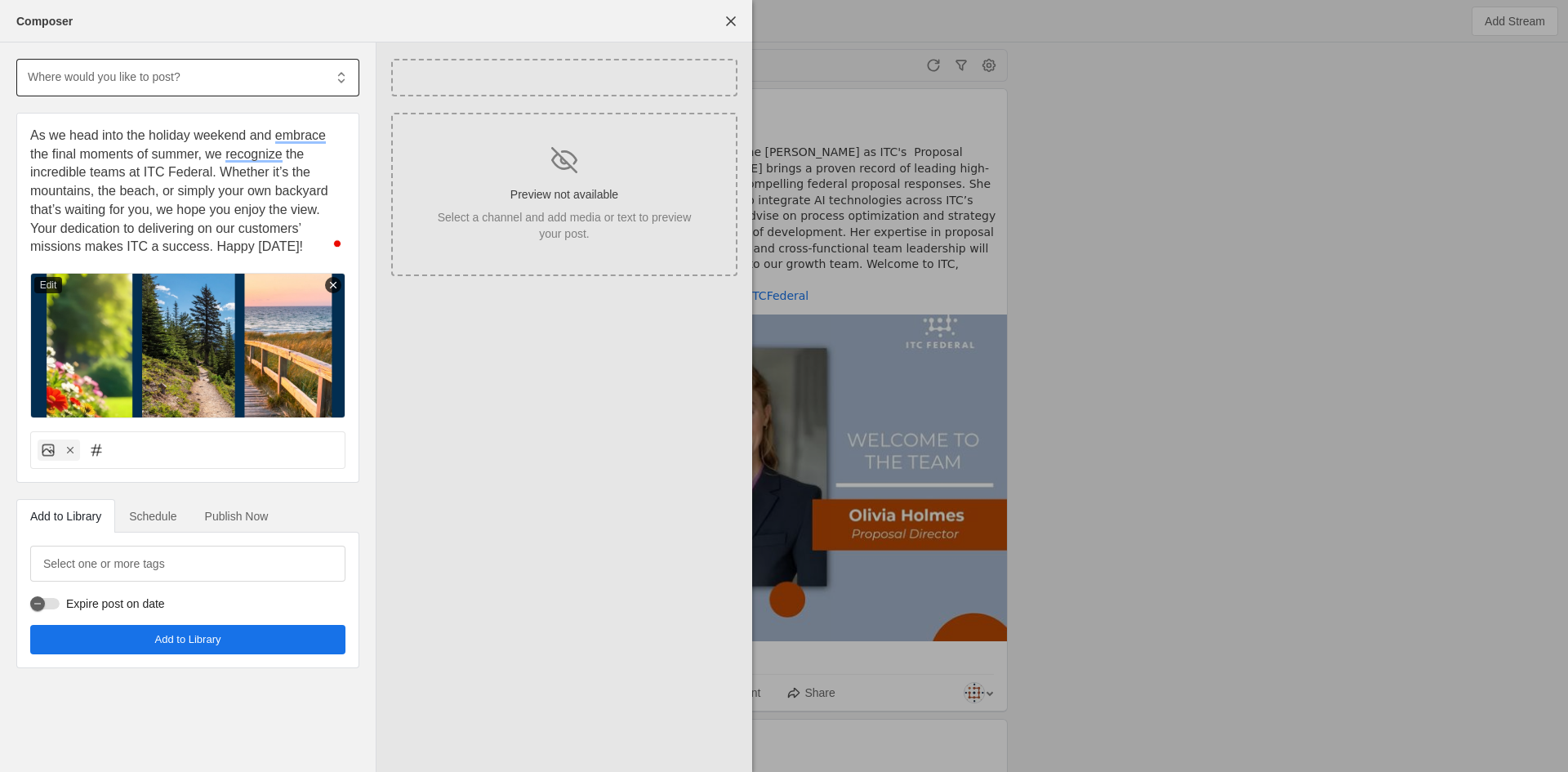
click at [191, 87] on div at bounding box center [175, 76] width 298 height 36
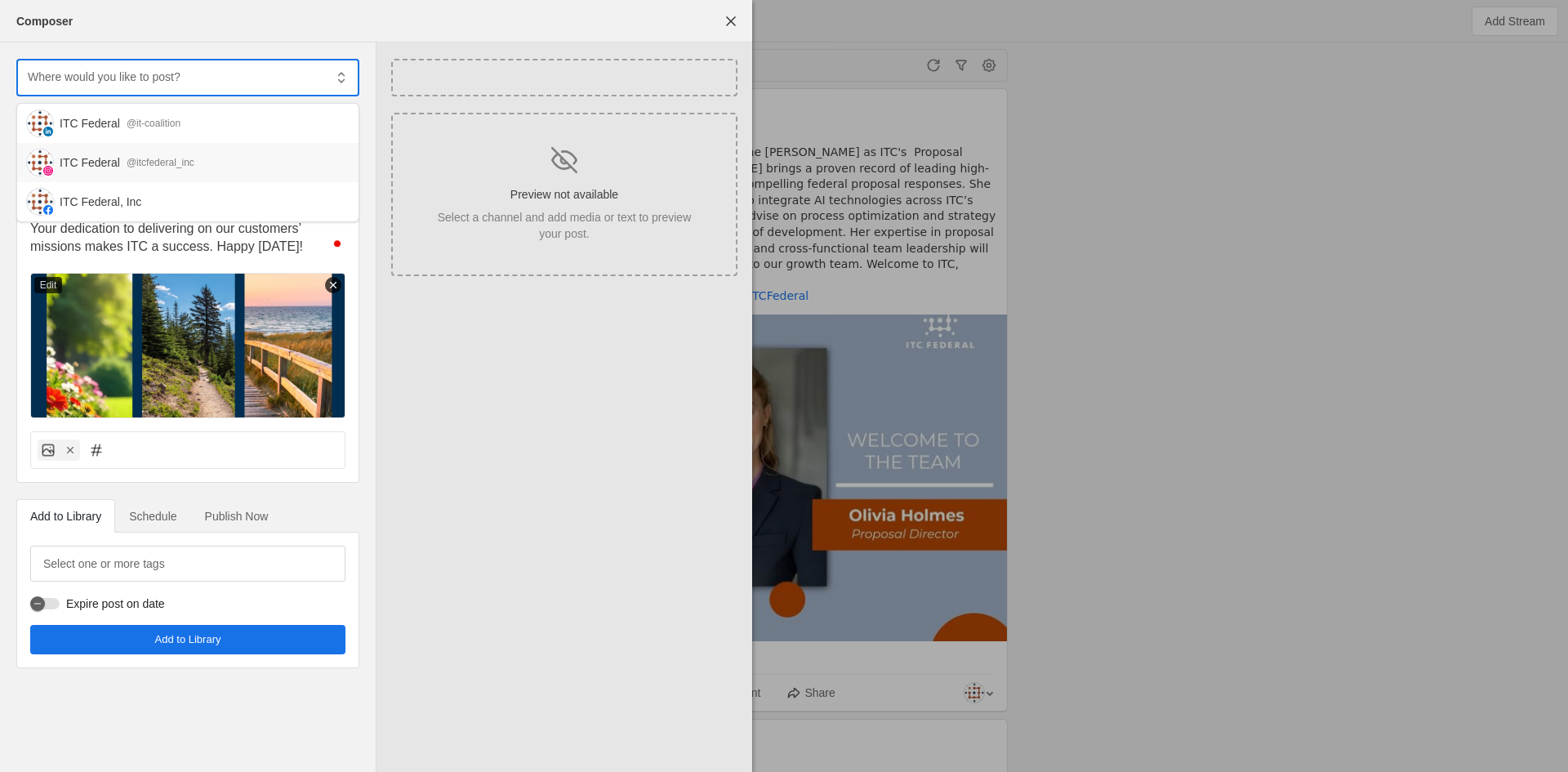
click at [122, 122] on div "ITC Federal @it-coalition" at bounding box center [202, 123] width 286 height 16
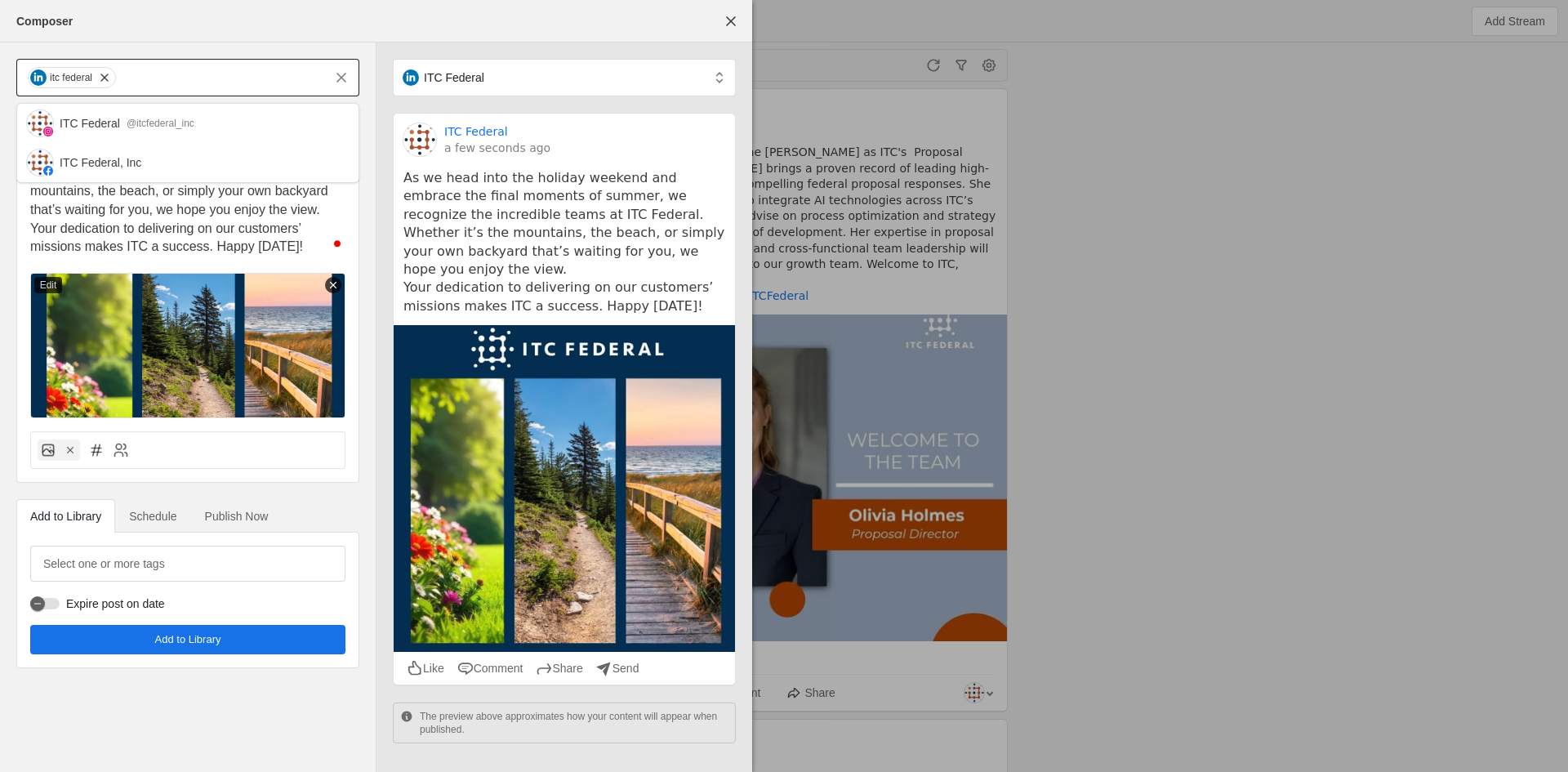
click at [166, 83] on input "text" at bounding box center [221, 77] width 206 height 19
click at [131, 114] on div "ITC Federal @itcfederal_inc" at bounding box center [188, 123] width 341 height 39
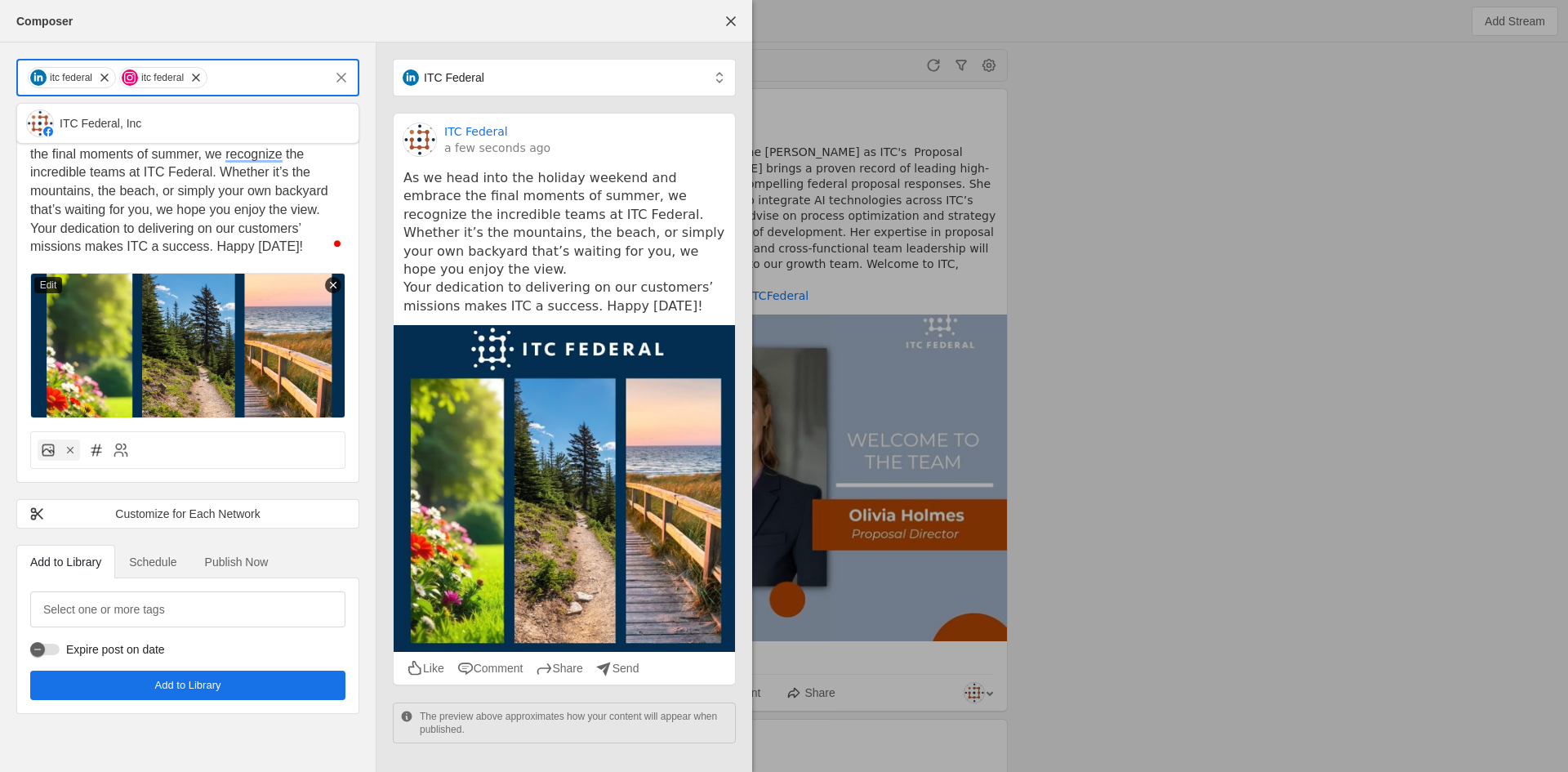
click at [235, 68] on input "text" at bounding box center [266, 77] width 114 height 19
click at [152, 120] on div "ITC Federal, Inc" at bounding box center [202, 123] width 286 height 16
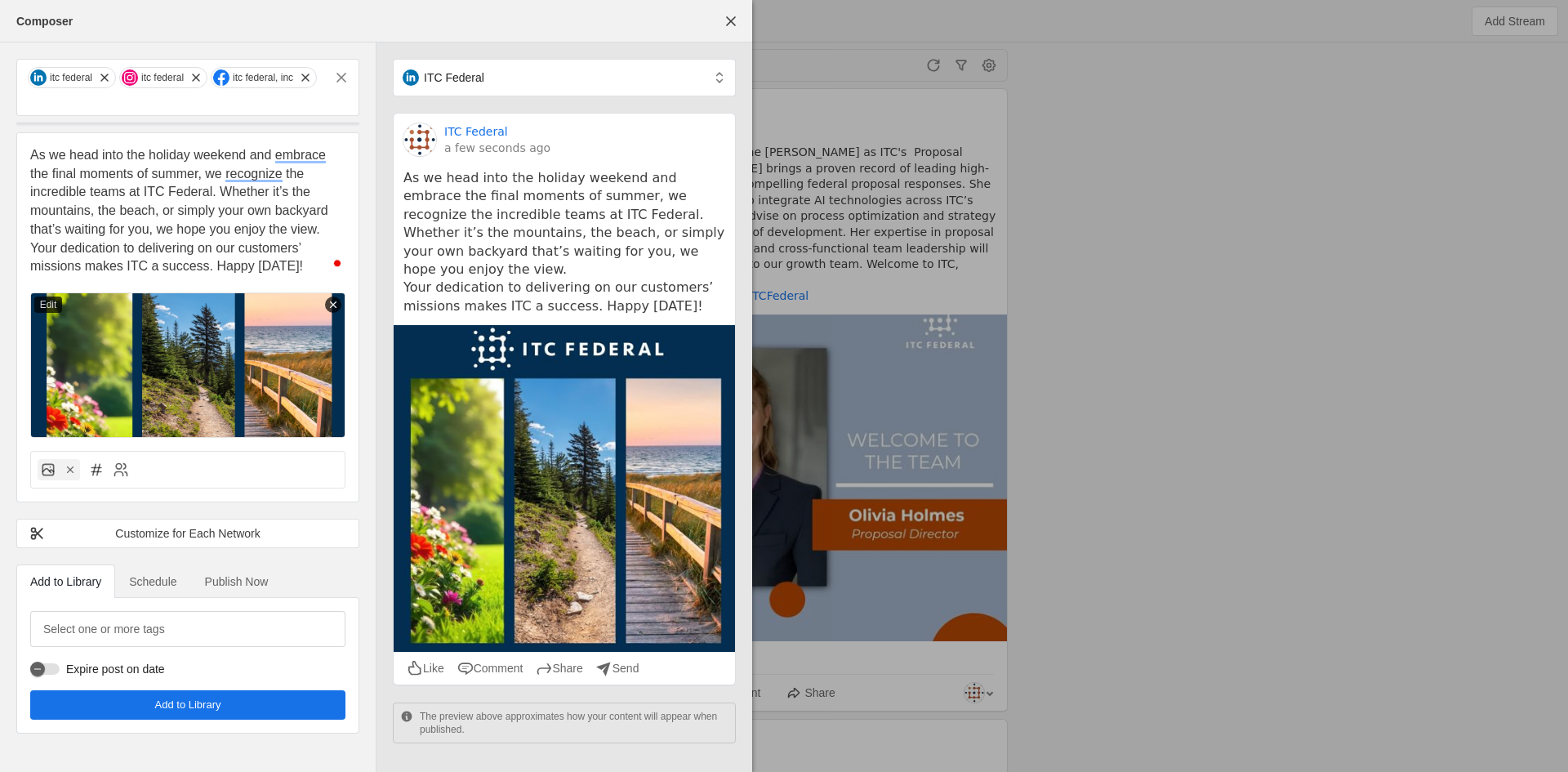
click at [237, 577] on span "Publish Now" at bounding box center [237, 581] width 64 height 12
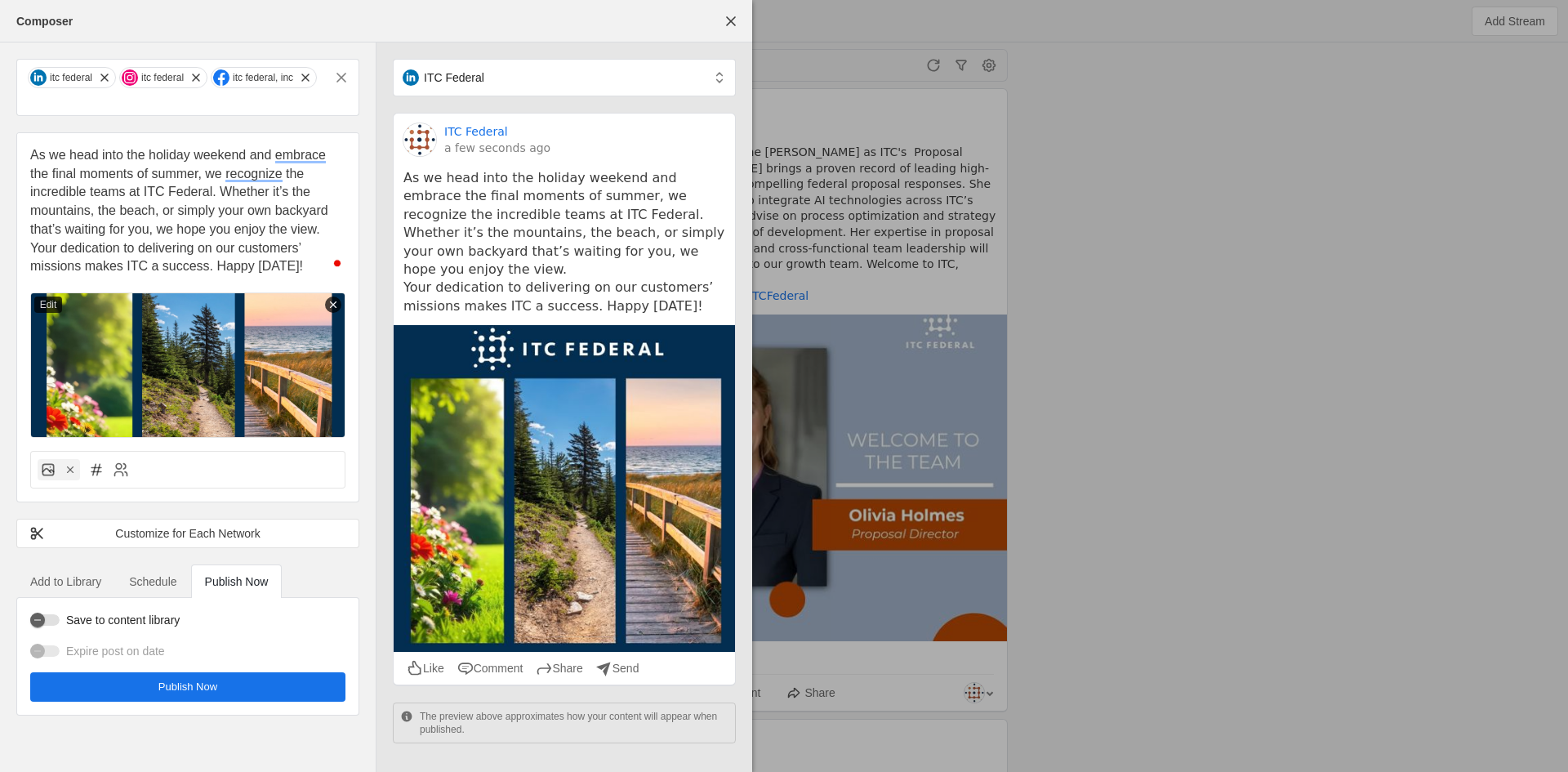
click at [60, 626] on label "Save to content library" at bounding box center [120, 620] width 120 height 16
click at [59, 626] on button "Save to content library" at bounding box center [45, 620] width 29 height 12
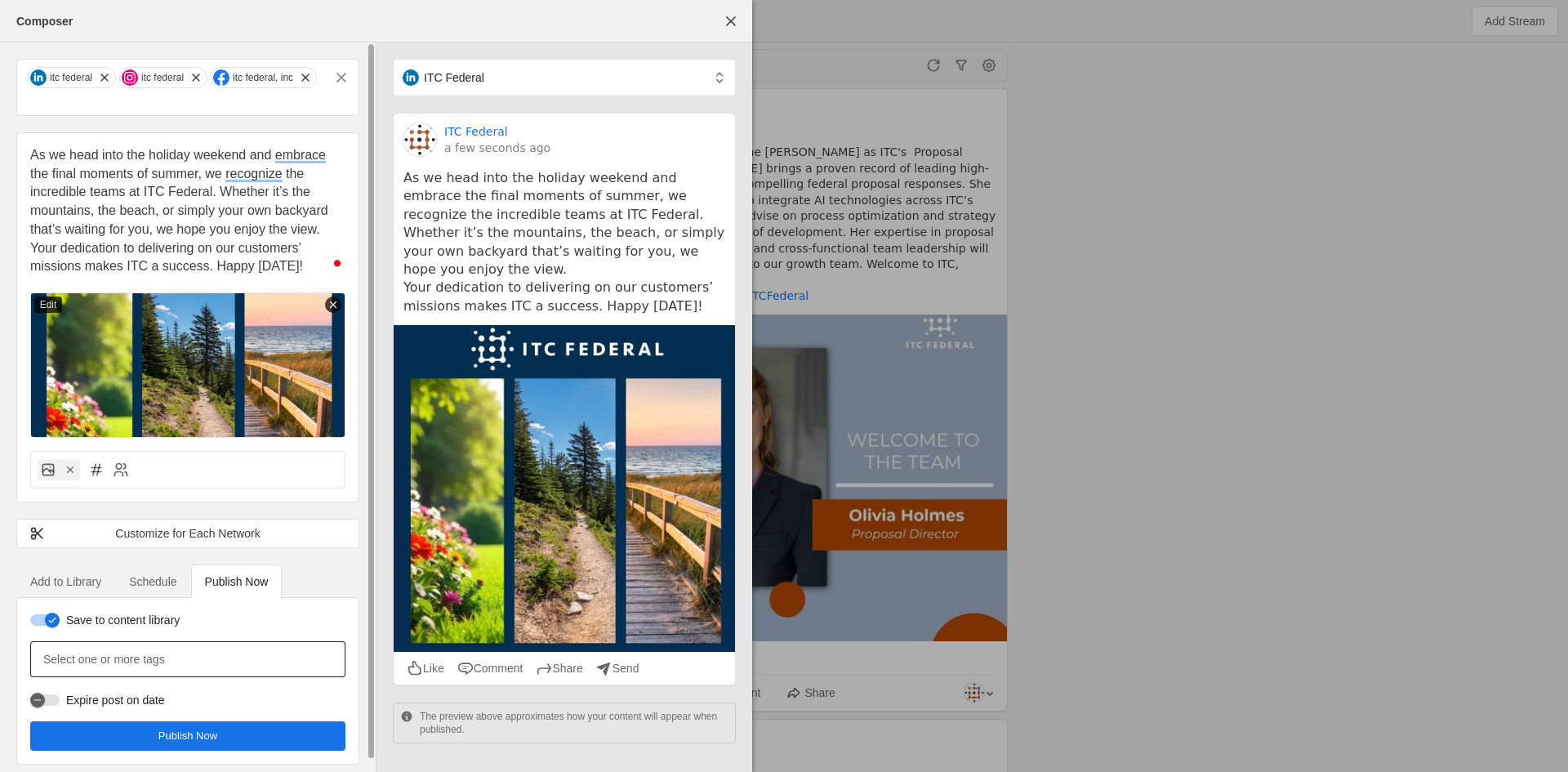
click at [158, 650] on mat-label "Select one or more tags" at bounding box center [103, 659] width 121 height 19
click at [158, 650] on input "Select one or more tags" at bounding box center [114, 659] width 143 height 19
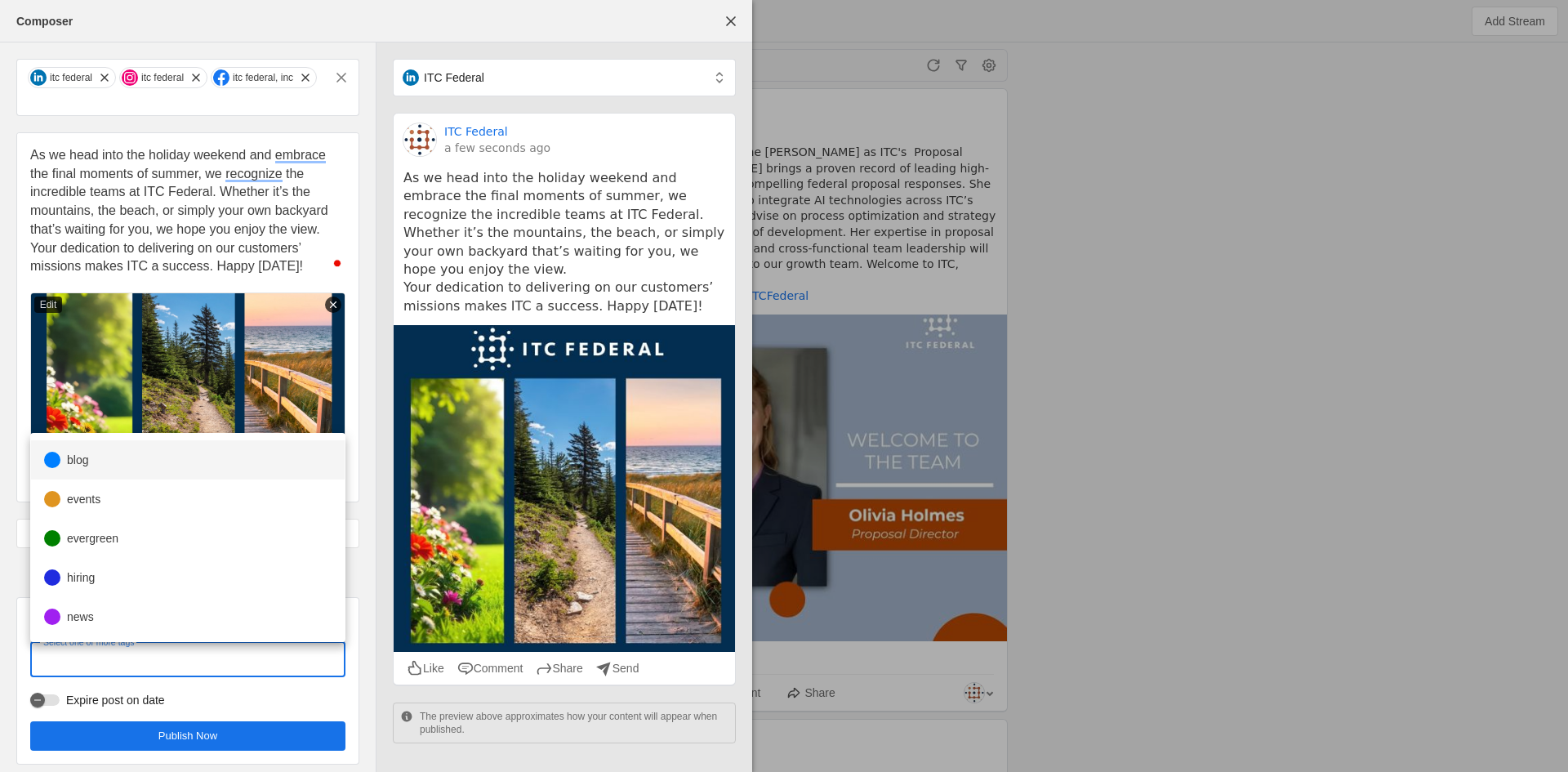
click at [194, 448] on mat-option "blog" at bounding box center [188, 459] width 314 height 39
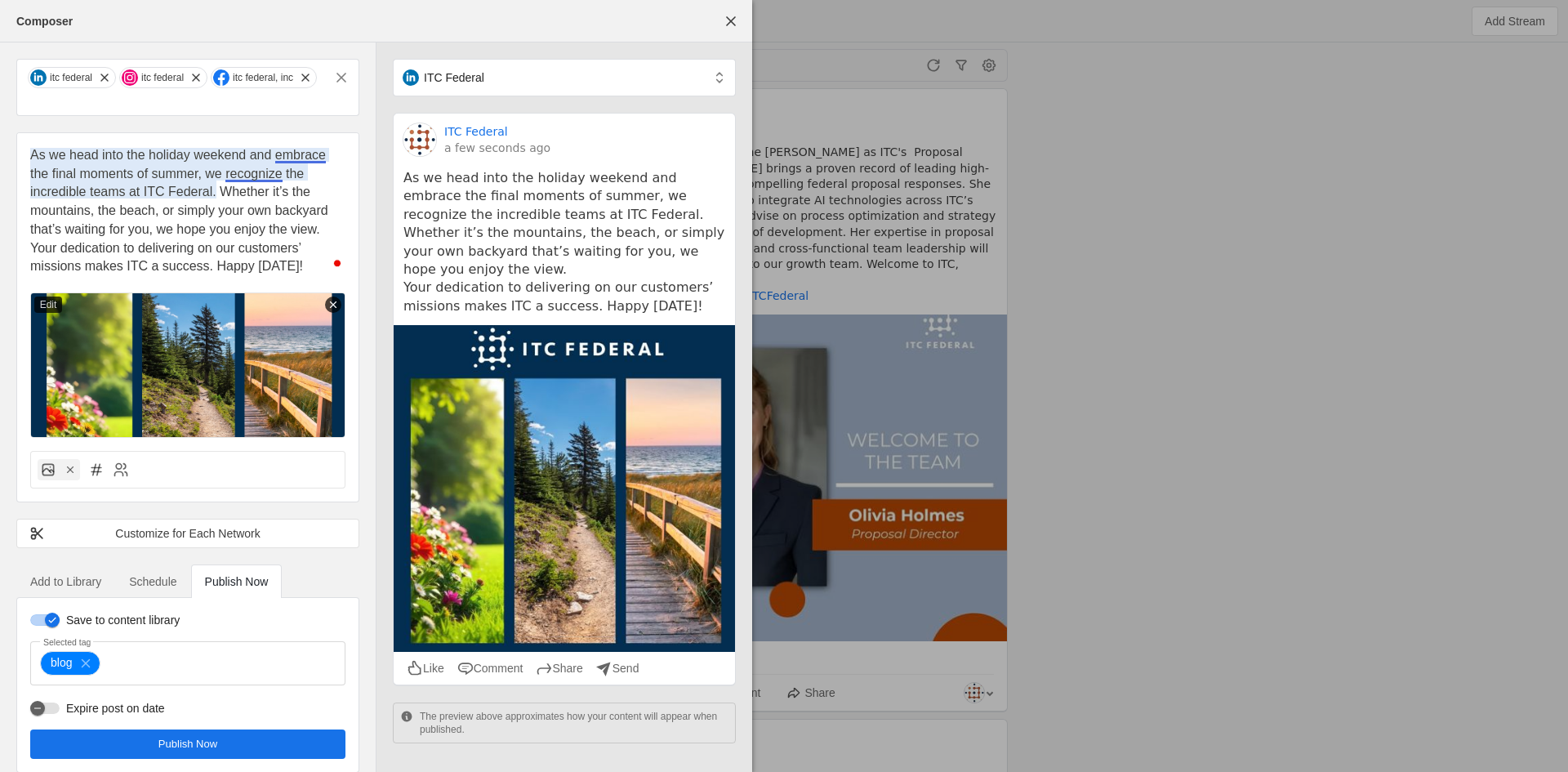
click at [270, 179] on span "As we head into the holiday weekend and embrace the final moments of summer, we…" at bounding box center [181, 192] width 301 height 89
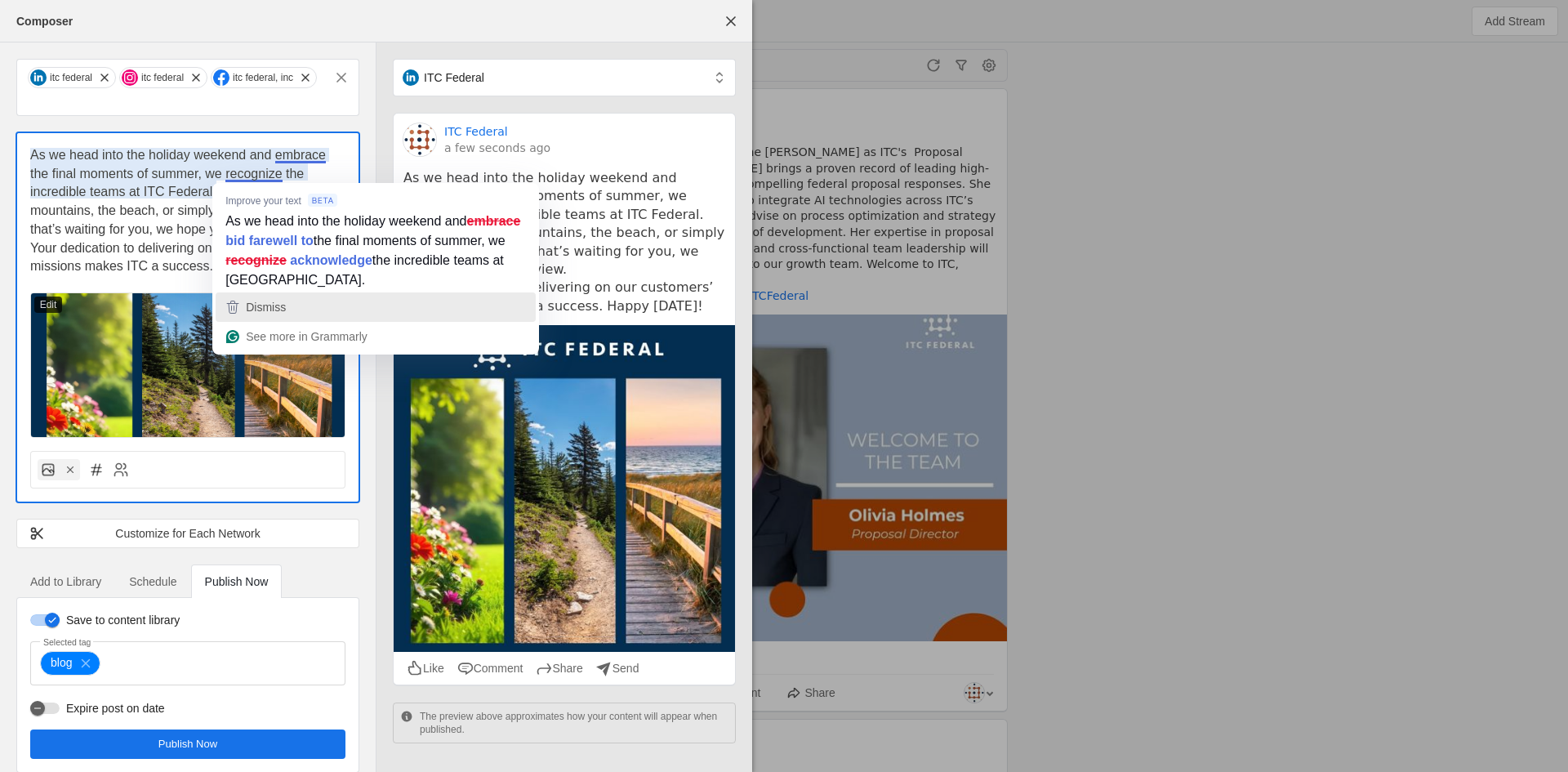
click at [266, 307] on span "Dismiss" at bounding box center [266, 307] width 40 height 13
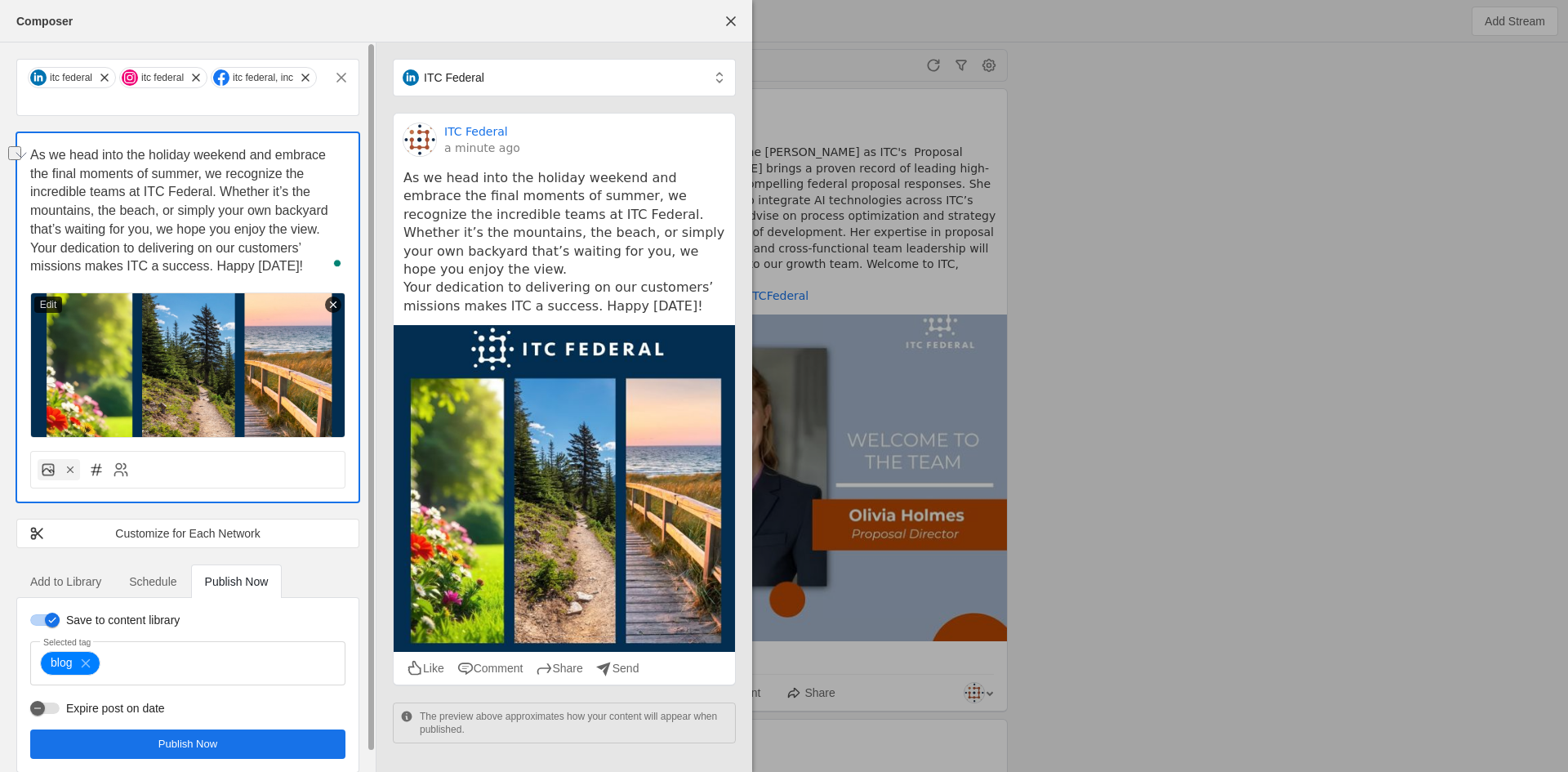
drag, startPoint x: 229, startPoint y: 227, endPoint x: 159, endPoint y: 230, distance: 70.1
click at [159, 230] on span "As we head into the holiday weekend and embrace the final moments of summer, we…" at bounding box center [181, 192] width 301 height 89
drag, startPoint x: 186, startPoint y: 737, endPoint x: 139, endPoint y: 74, distance: 664.7
click at [139, 74] on div "itc federal itc federal itc federal, inc As we head into the holiday weekend an…" at bounding box center [188, 416] width 376 height 746
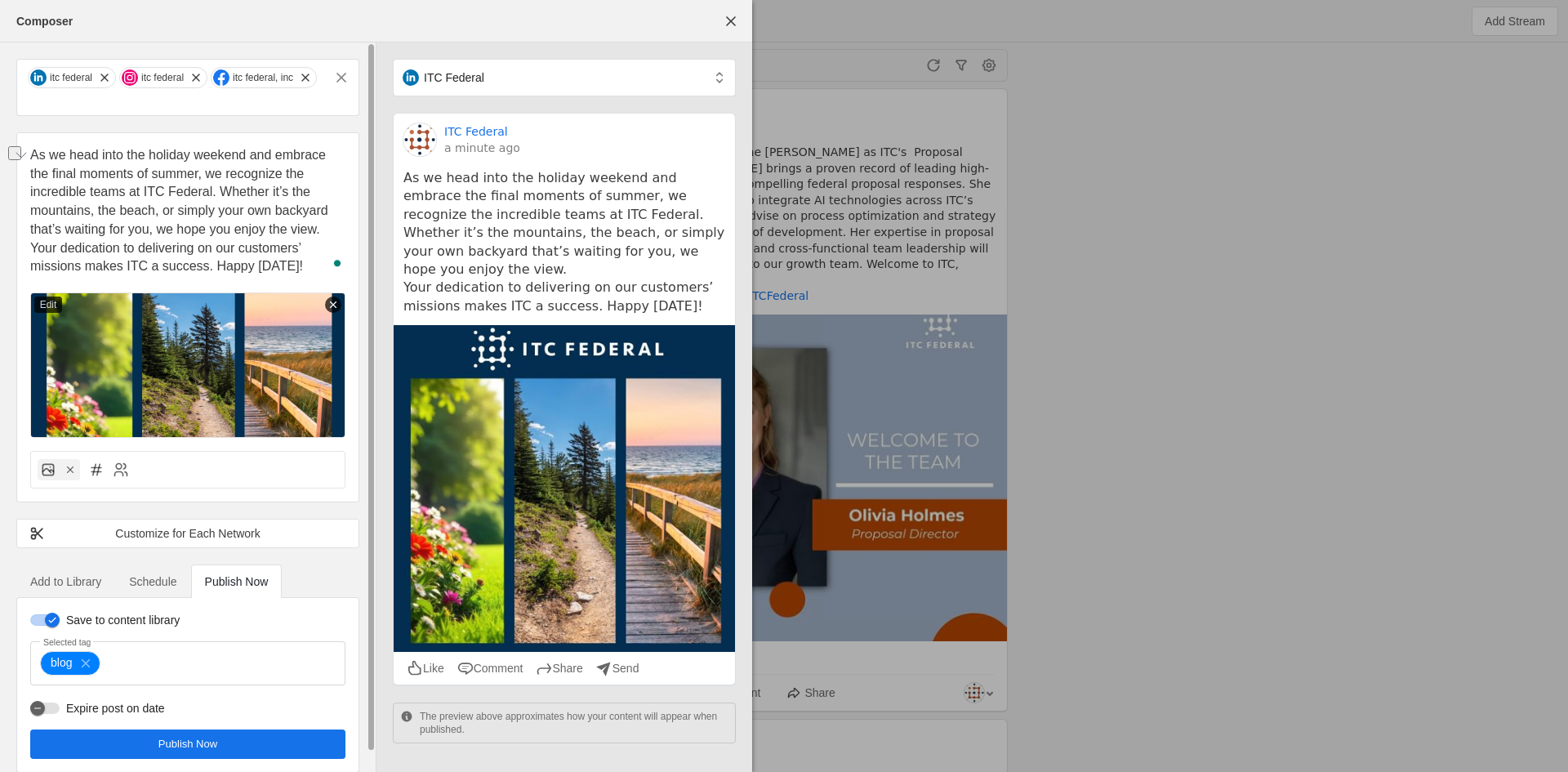
click at [216, 741] on span "Publish Now" at bounding box center [188, 744] width 58 height 16
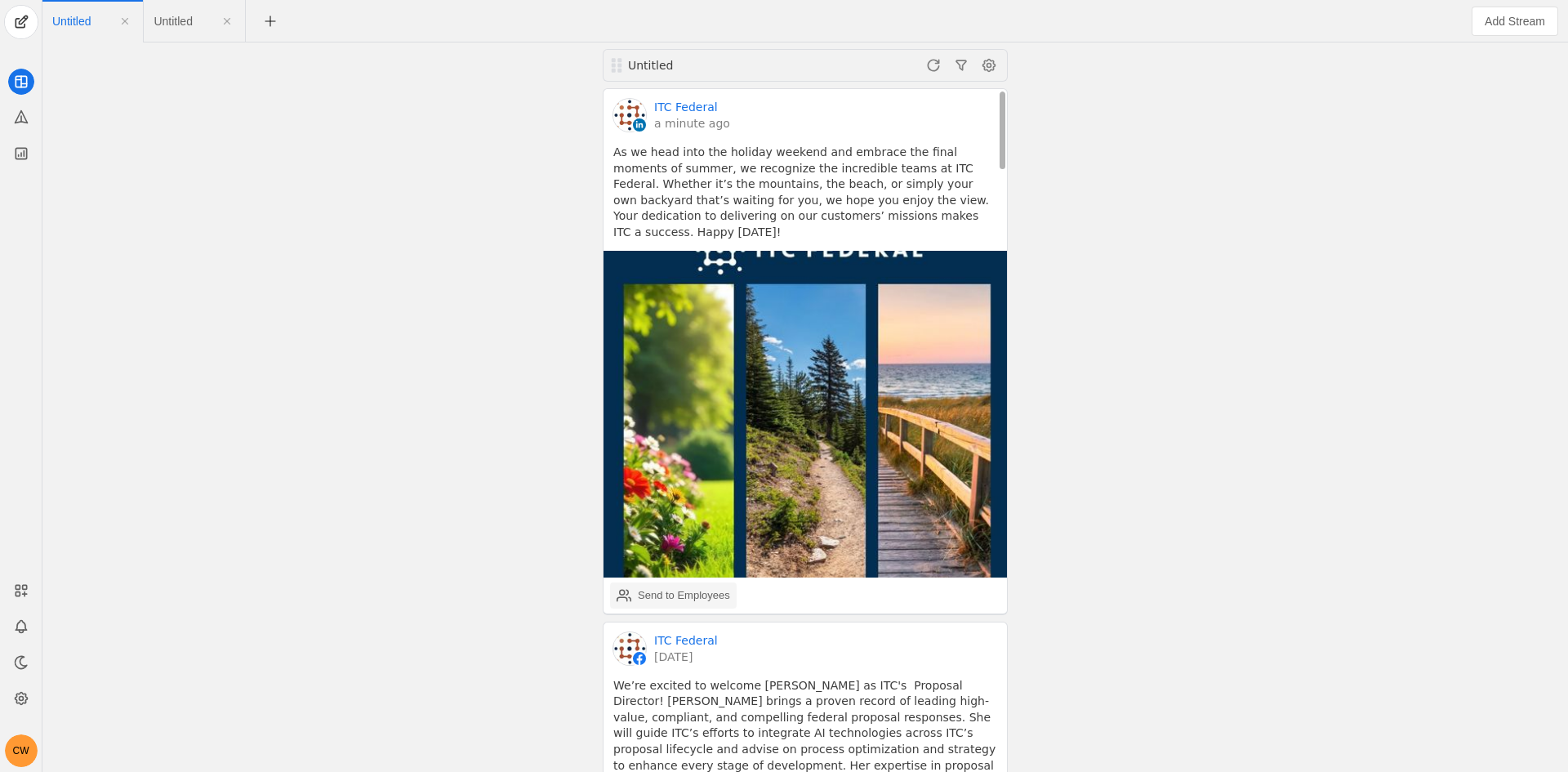
click at [658, 590] on div "Send to Employees" at bounding box center [684, 596] width 92 height 16
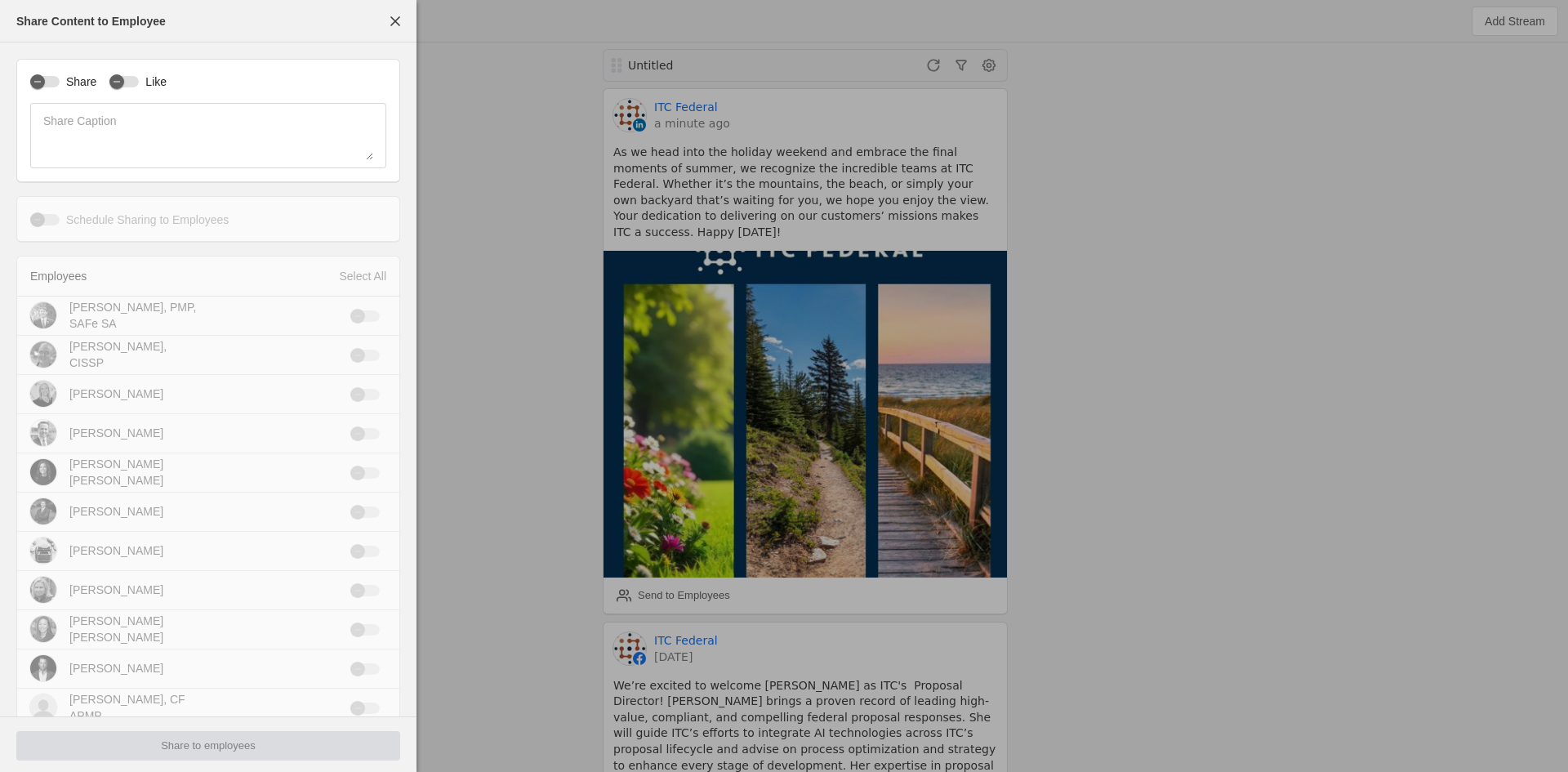
click at [231, 751] on app-button "Share to employees" at bounding box center [208, 744] width 384 height 13
click at [401, 21] on span "button" at bounding box center [395, 21] width 29 height 29
